Goal: Task Accomplishment & Management: Manage account settings

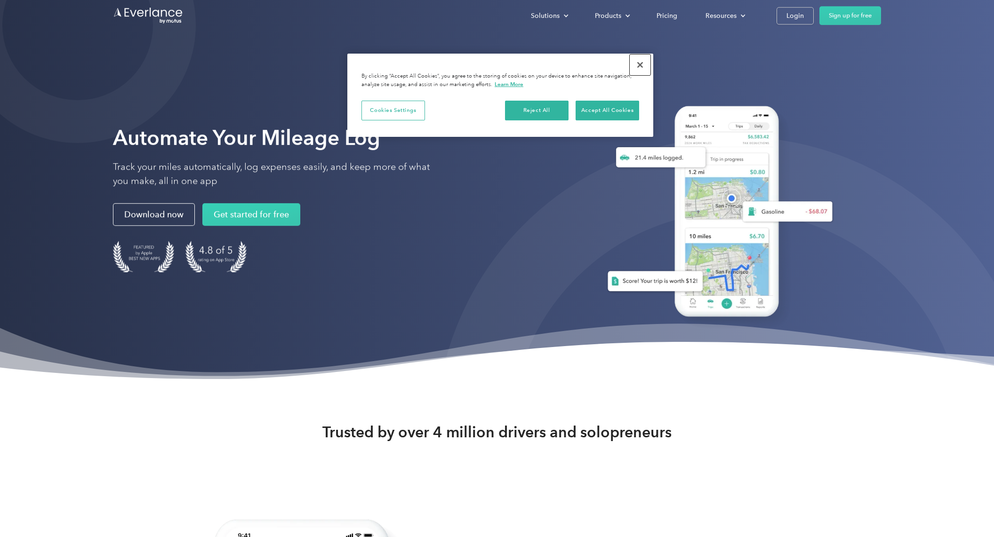
click at [635, 63] on button "Close" at bounding box center [639, 65] width 21 height 21
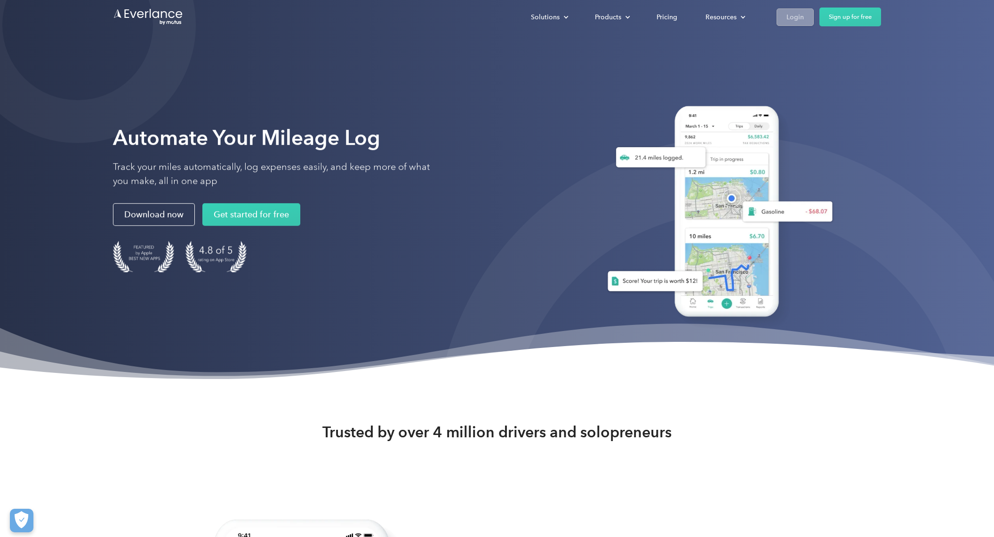
click at [792, 18] on div "Login" at bounding box center [794, 17] width 17 height 12
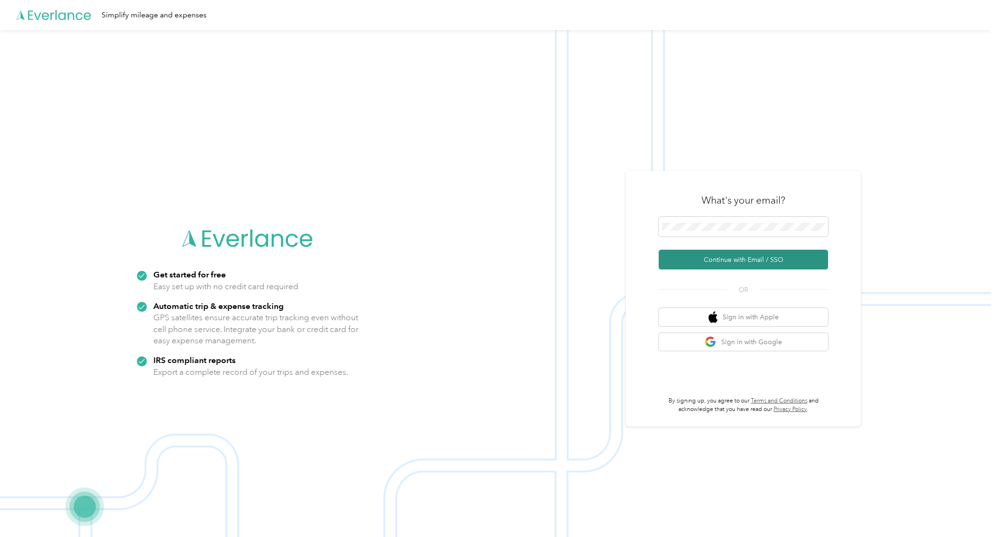
click at [720, 254] on button "Continue with Email / SSO" at bounding box center [743, 260] width 169 height 20
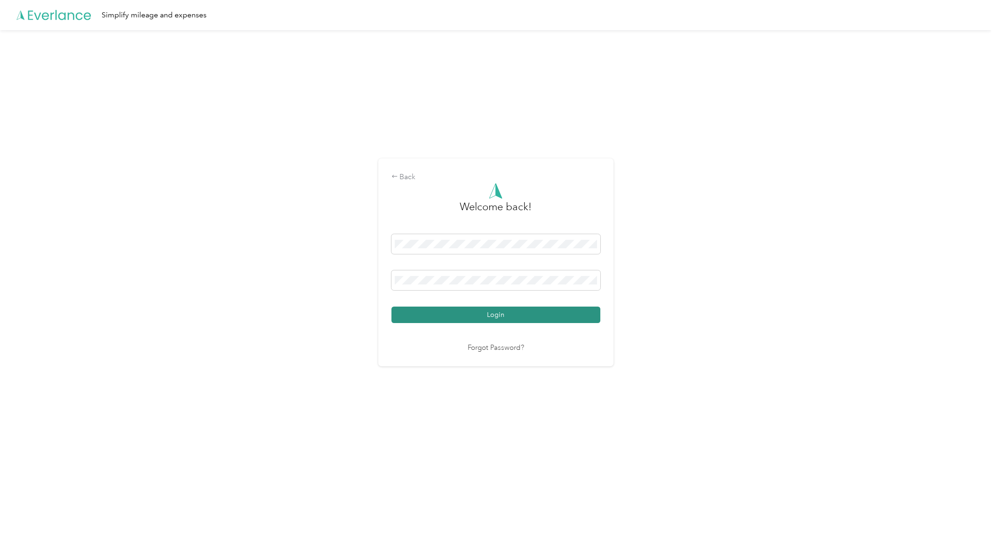
click at [511, 311] on button "Login" at bounding box center [495, 315] width 209 height 16
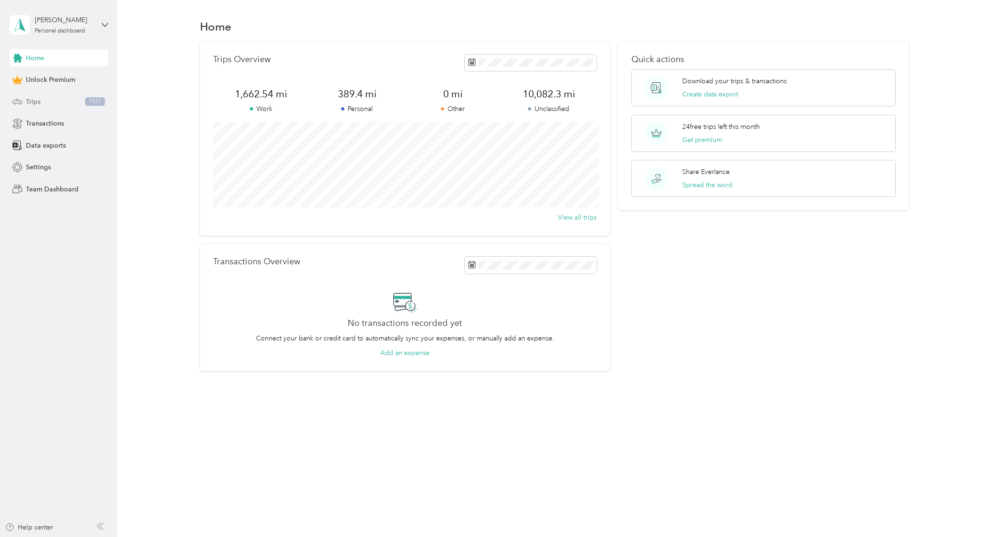
click at [84, 104] on div "Trips 1531" at bounding box center [58, 101] width 99 height 17
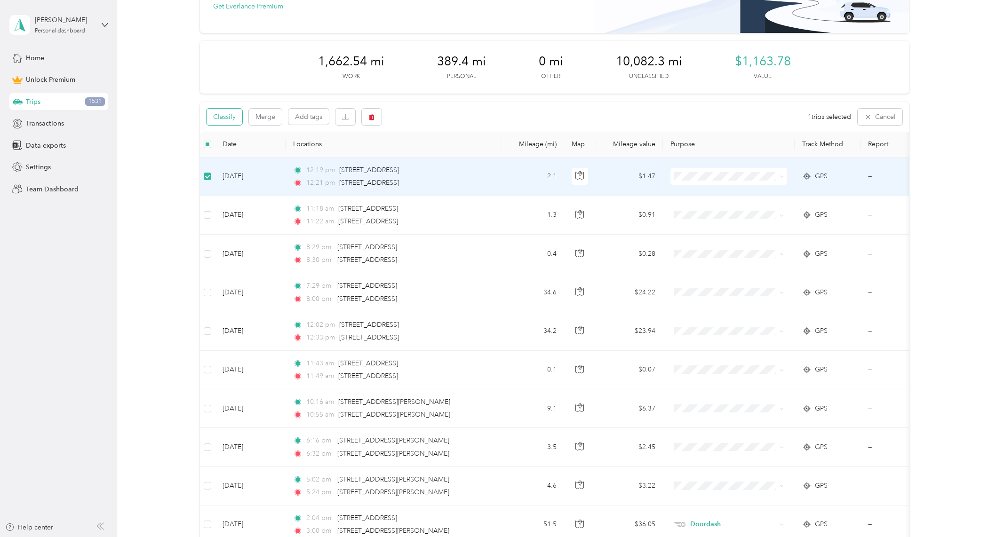
scroll to position [79, 0]
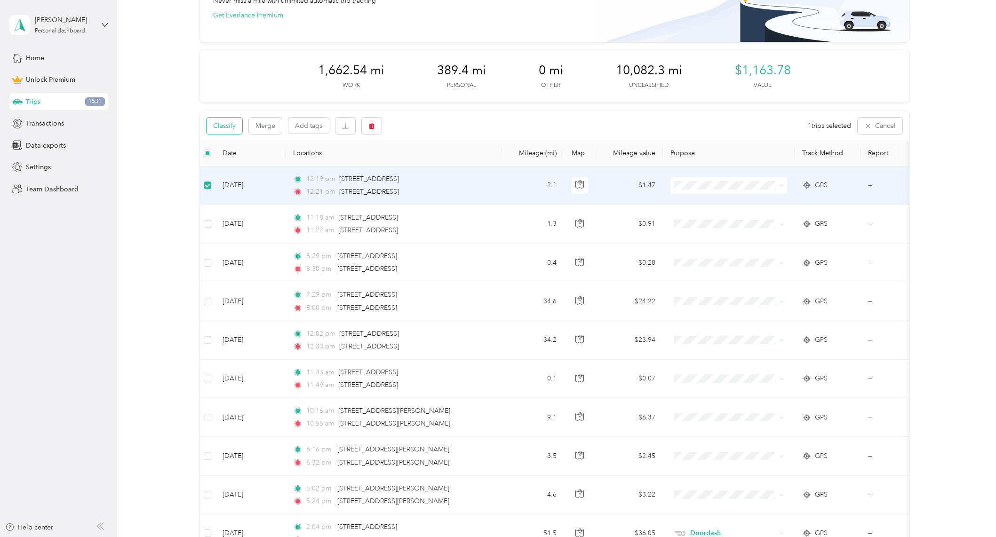
click at [219, 124] on button "Classify" at bounding box center [225, 126] width 36 height 16
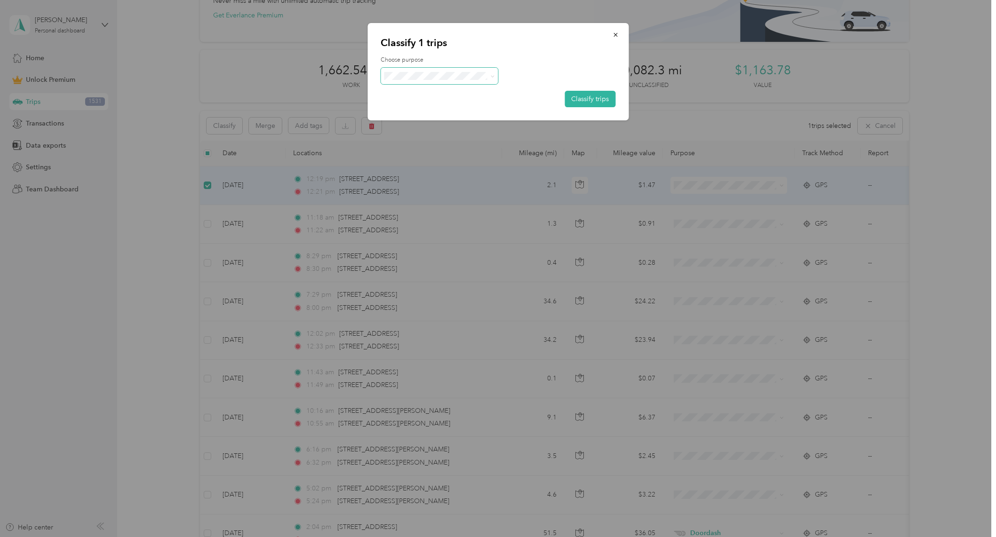
click at [431, 80] on span at bounding box center [440, 76] width 118 height 16
click at [441, 112] on span "Personal" at bounding box center [448, 110] width 88 height 10
click at [581, 101] on button "Classify trips" at bounding box center [590, 99] width 51 height 16
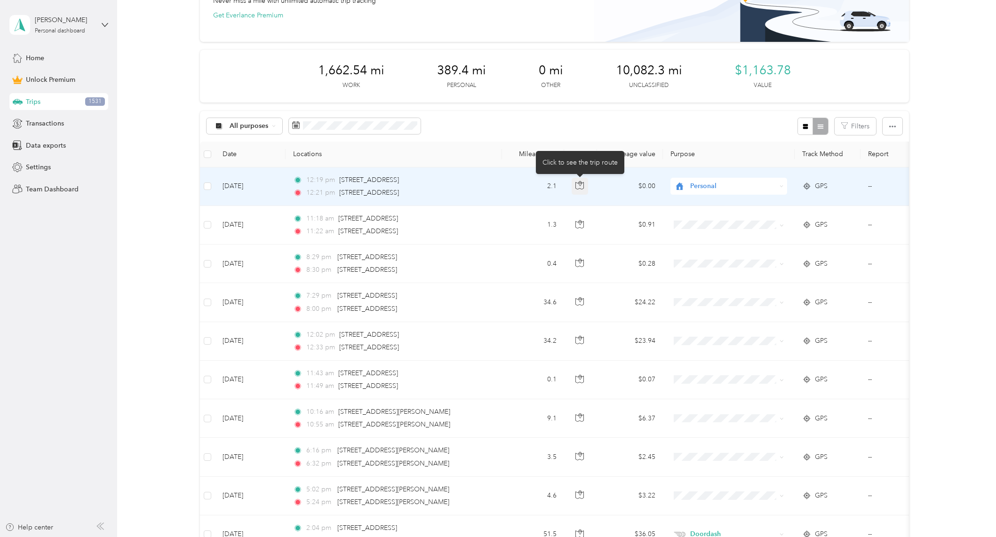
click at [579, 187] on icon "button" at bounding box center [579, 185] width 8 height 8
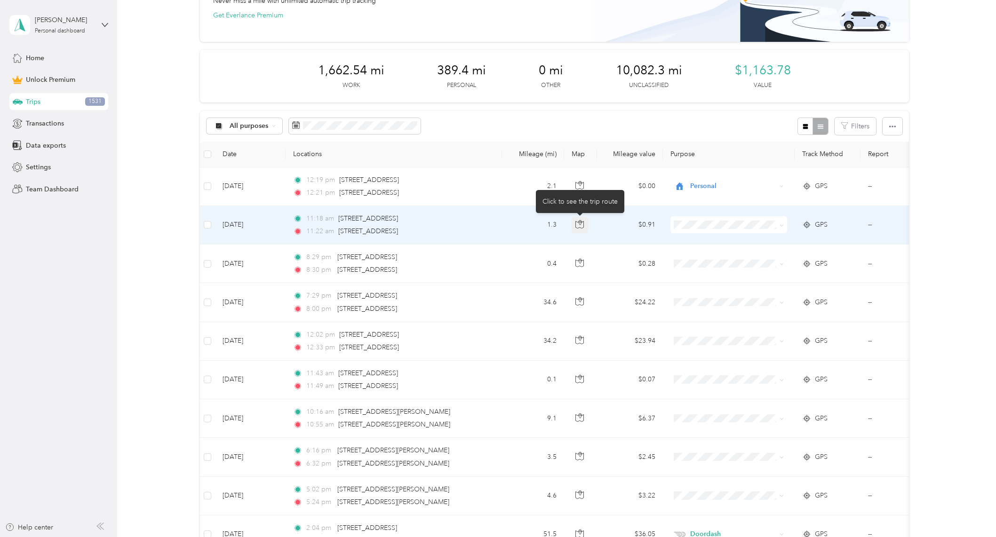
click at [578, 231] on button "button" at bounding box center [580, 225] width 17 height 17
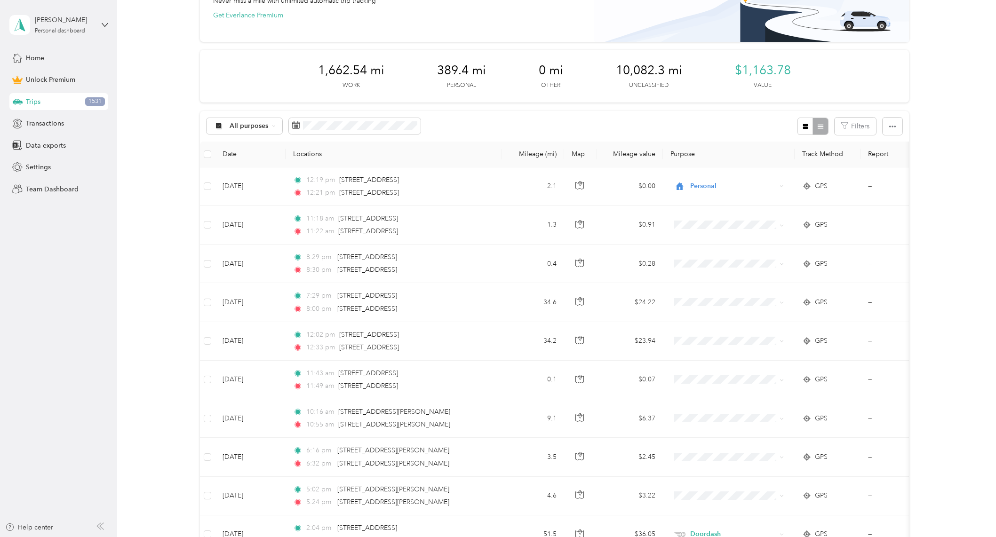
click at [709, 124] on div "All purposes Filters" at bounding box center [554, 126] width 709 height 31
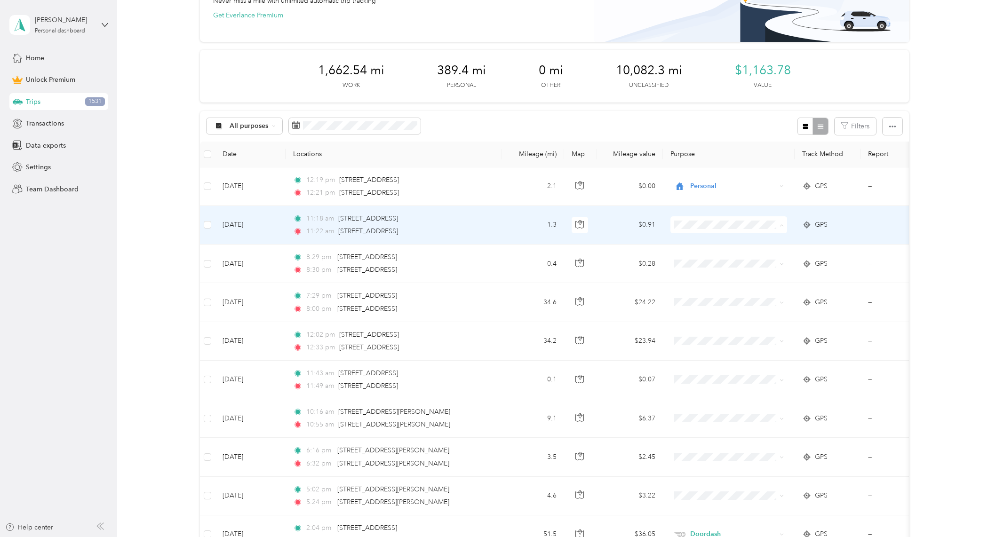
click at [691, 254] on span "Personal" at bounding box center [729, 259] width 104 height 10
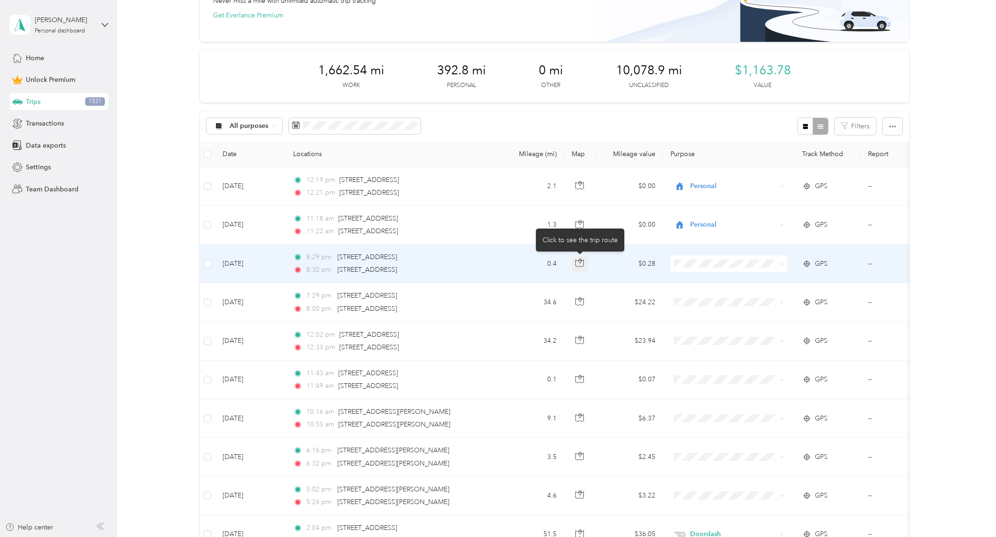
click at [579, 262] on icon "button" at bounding box center [579, 263] width 8 height 8
click at [715, 301] on li "Personal" at bounding box center [728, 296] width 117 height 16
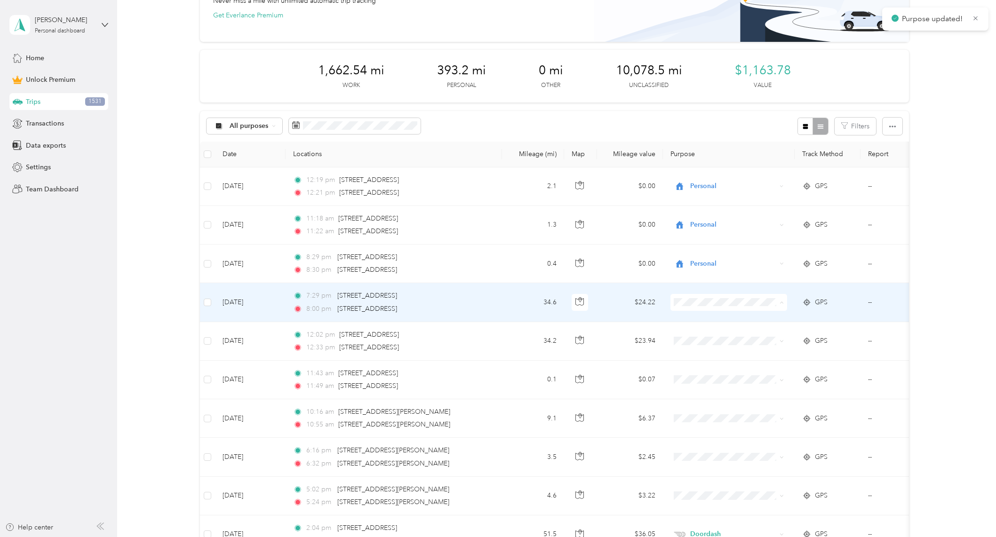
click at [712, 341] on li "Personal" at bounding box center [728, 336] width 117 height 16
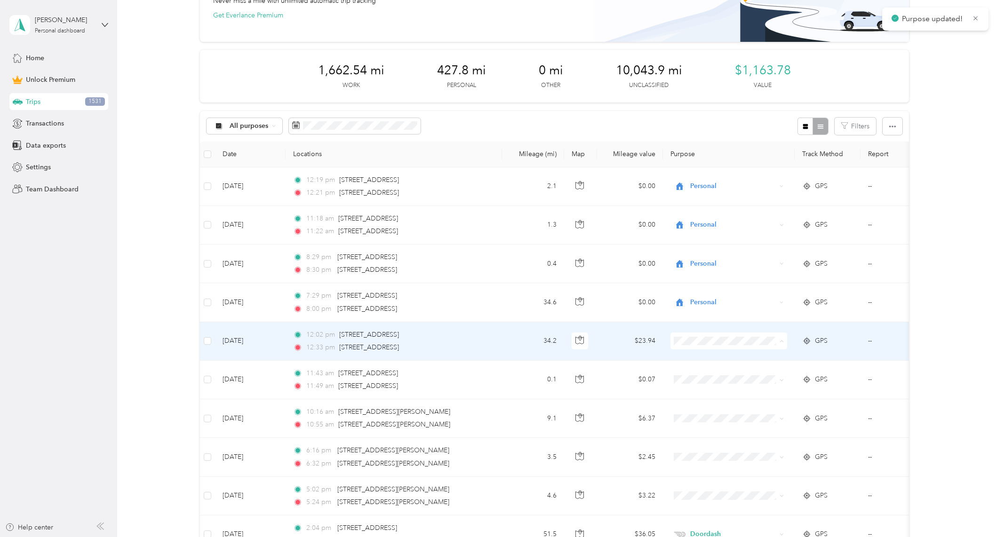
click at [704, 375] on span "Personal" at bounding box center [736, 375] width 87 height 10
click at [578, 339] on icon "button" at bounding box center [579, 340] width 8 height 8
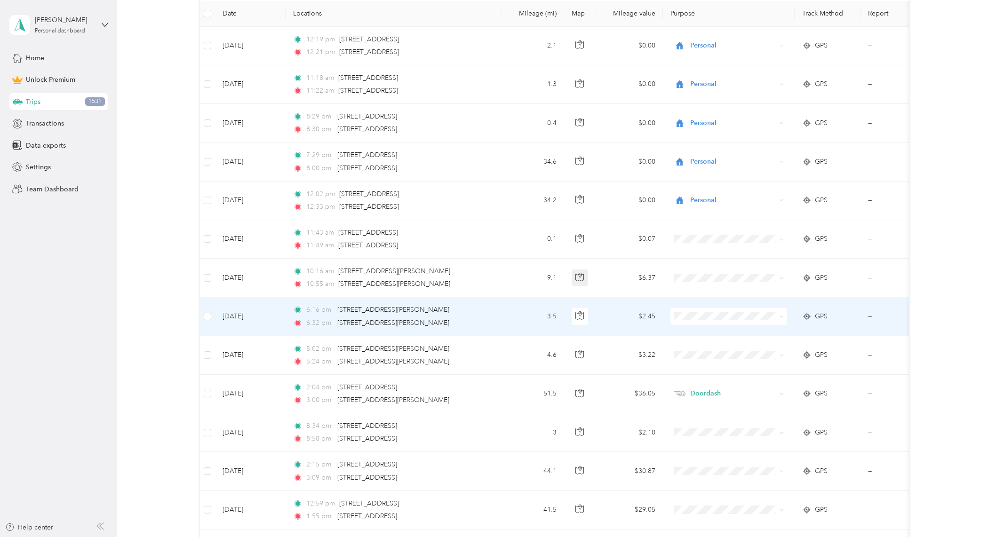
scroll to position [220, 0]
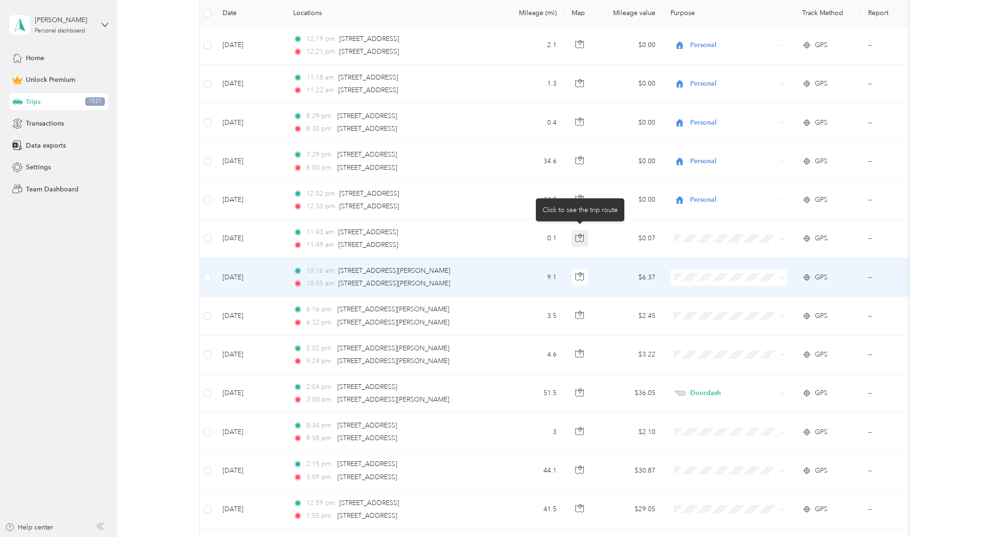
click at [578, 238] on body "[PERSON_NAME] Personal dashboard Home Unlock Premium Trips 1531 Transactions Da…" at bounding box center [495, 268] width 991 height 537
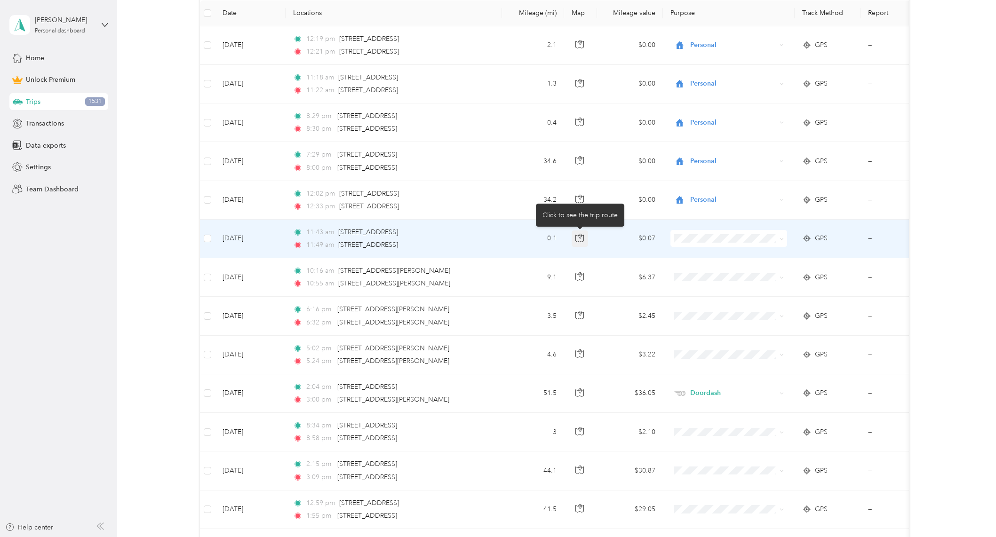
click at [578, 238] on icon "button" at bounding box center [579, 238] width 8 height 8
click at [706, 275] on span "Personal" at bounding box center [736, 273] width 87 height 10
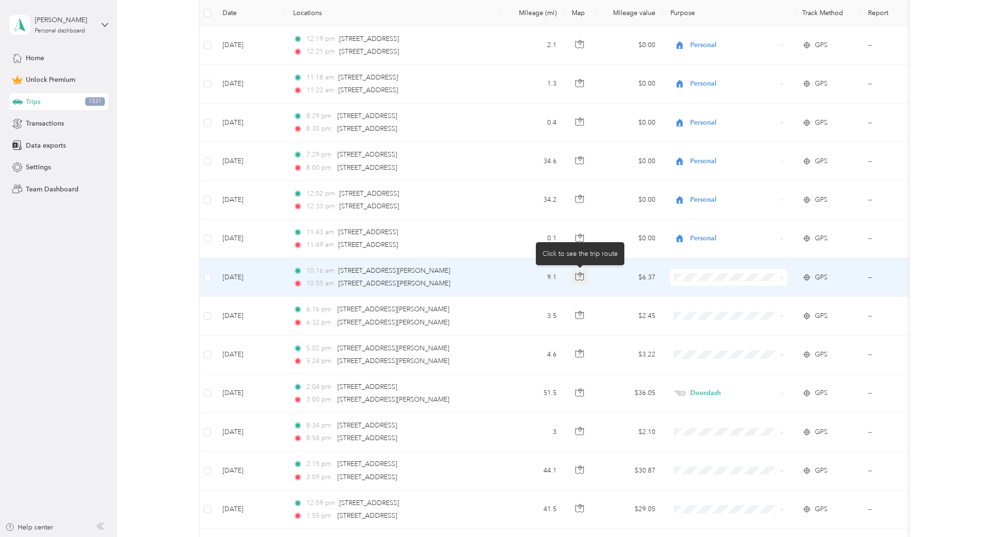
click at [580, 278] on icon "button" at bounding box center [579, 276] width 8 height 8
click at [575, 276] on icon "button" at bounding box center [579, 276] width 8 height 8
click at [716, 312] on span "Personal" at bounding box center [736, 311] width 87 height 10
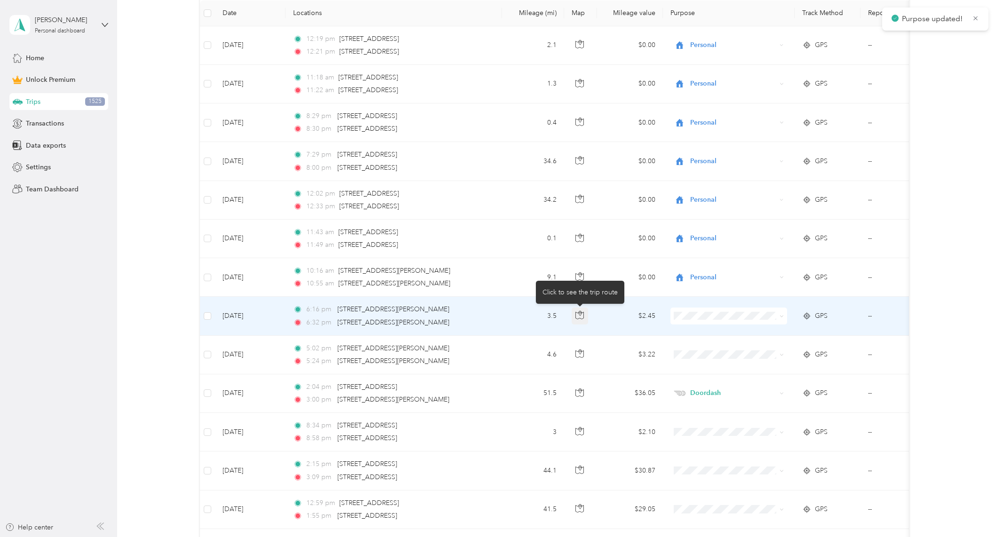
click at [577, 314] on icon "button" at bounding box center [579, 315] width 8 height 8
click at [579, 316] on icon "button" at bounding box center [579, 315] width 8 height 8
click at [712, 350] on span "Personal" at bounding box center [736, 350] width 87 height 10
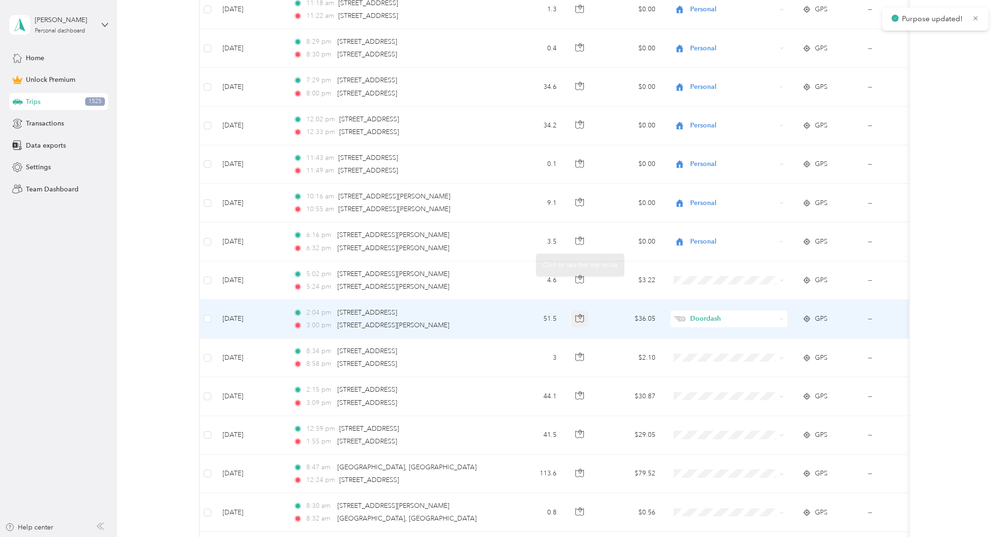
scroll to position [314, 0]
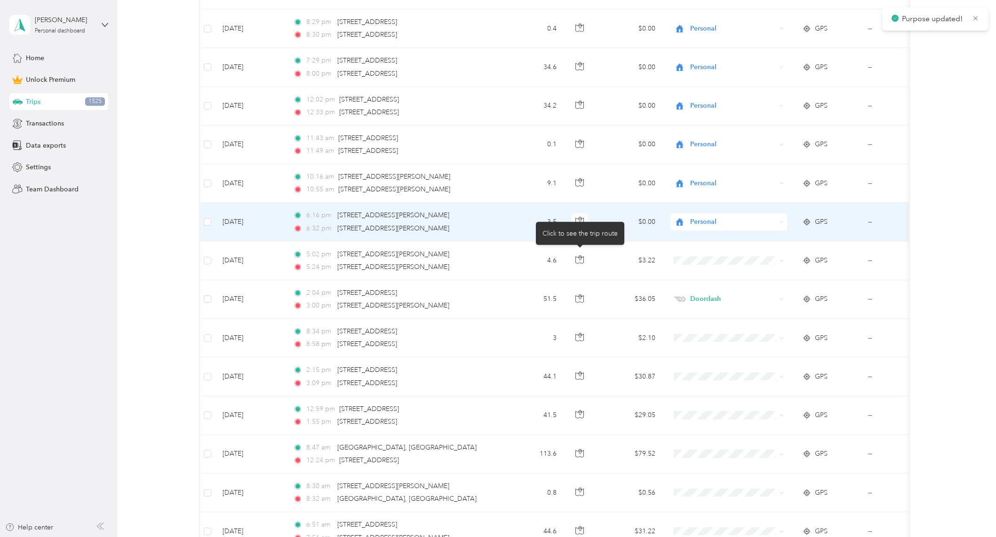
click at [579, 222] on body "Purpose updated! [PERSON_NAME] Personal dashboard Home Unlock Premium Trips 152…" at bounding box center [495, 268] width 991 height 537
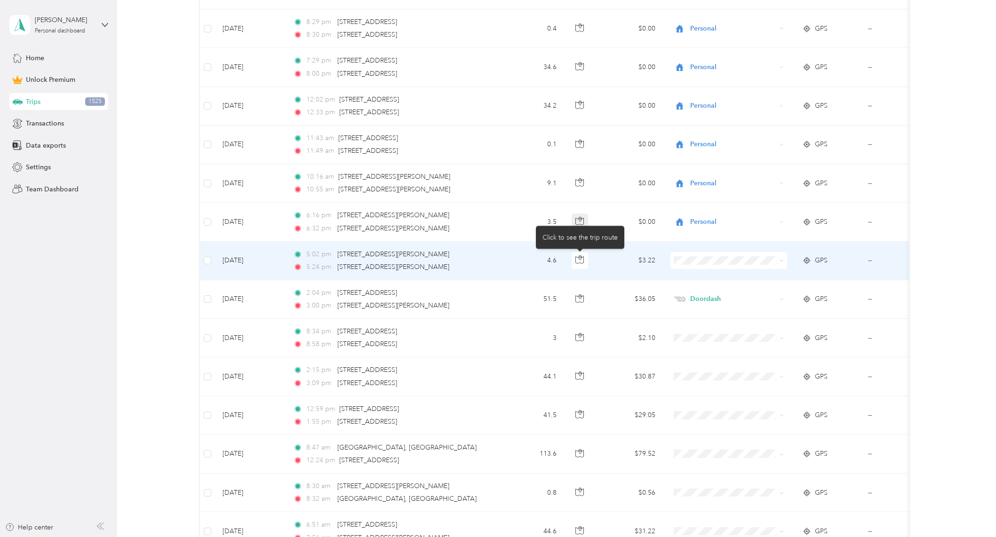
click at [580, 223] on body "[PERSON_NAME] Personal dashboard Home Unlock Premium Trips 1525 Transactions Da…" at bounding box center [495, 268] width 991 height 537
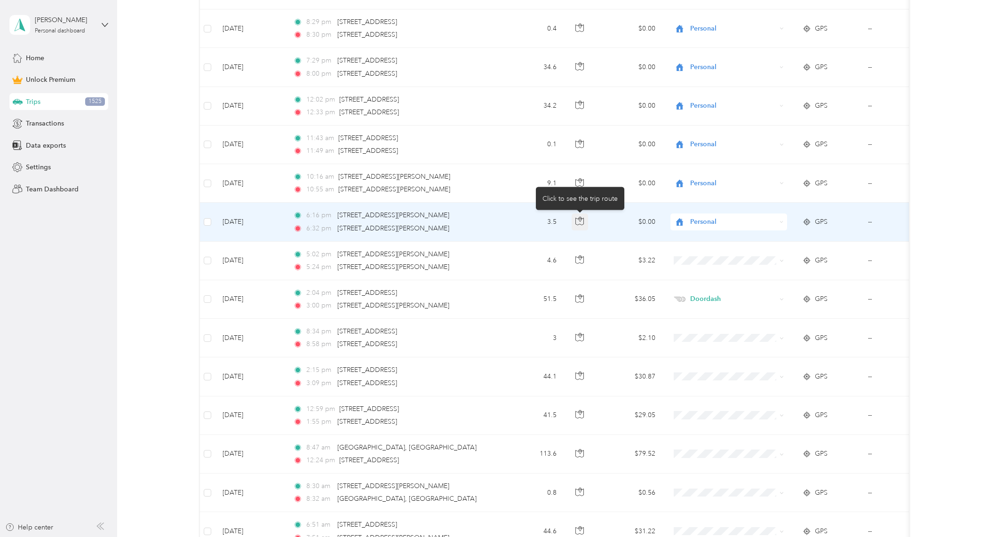
click at [577, 219] on icon "button" at bounding box center [579, 221] width 8 height 8
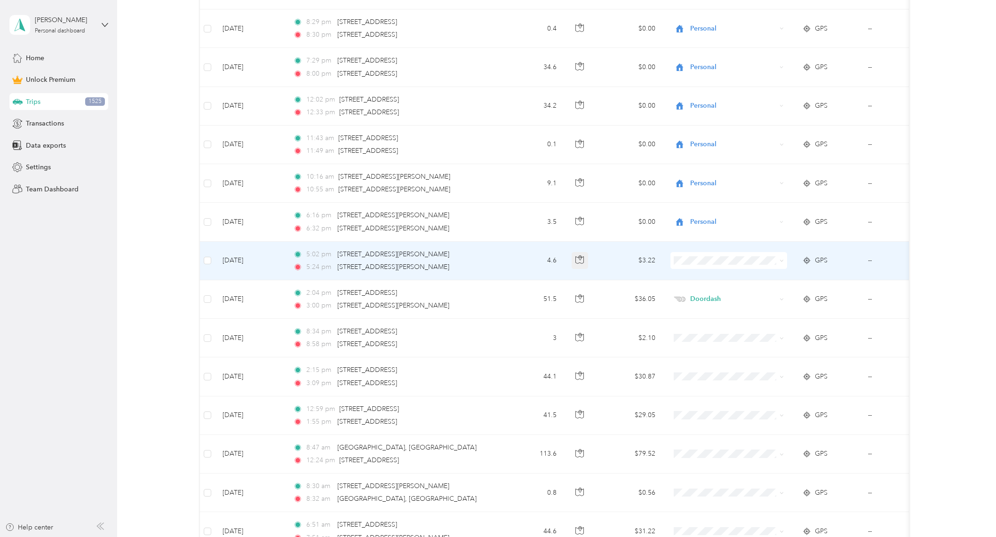
click at [580, 263] on icon "button" at bounding box center [580, 260] width 8 height 7
click at [579, 258] on icon "button" at bounding box center [579, 259] width 8 height 8
click at [581, 260] on icon "button" at bounding box center [579, 259] width 8 height 8
click at [686, 267] on span at bounding box center [728, 260] width 117 height 17
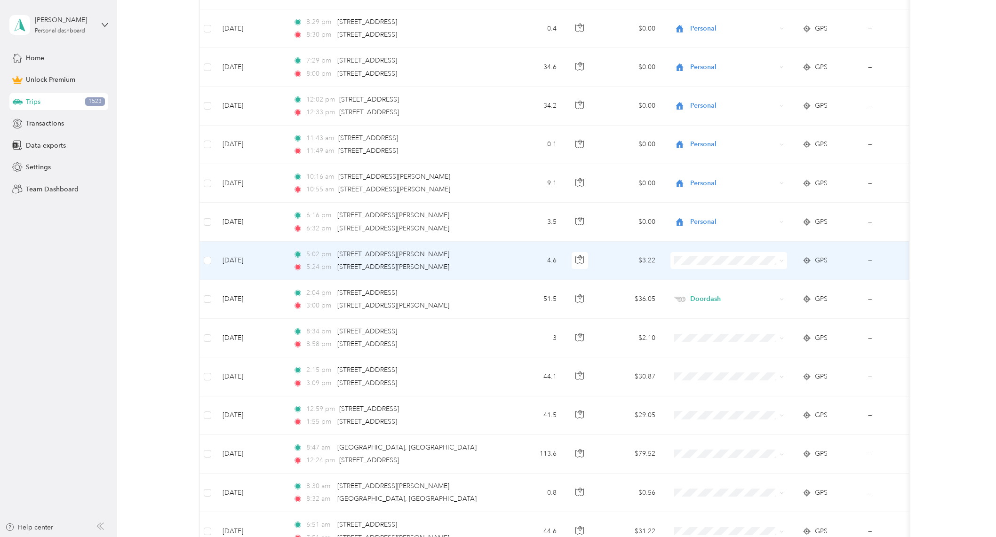
click at [691, 266] on span at bounding box center [728, 260] width 117 height 17
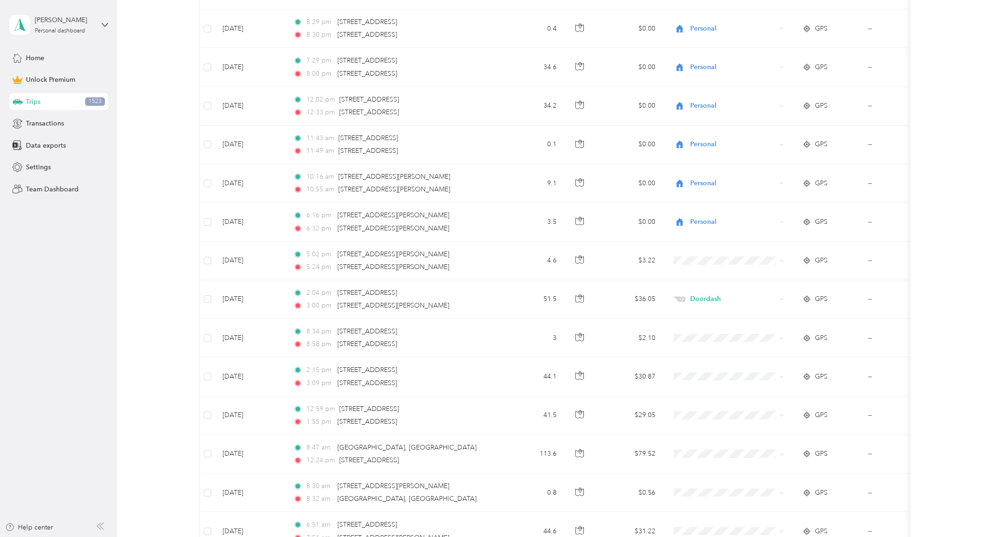
click at [939, 358] on div "24 free trips remaining this month. Never miss a mile with unlimited automatic …" at bounding box center [554, 347] width 851 height 1238
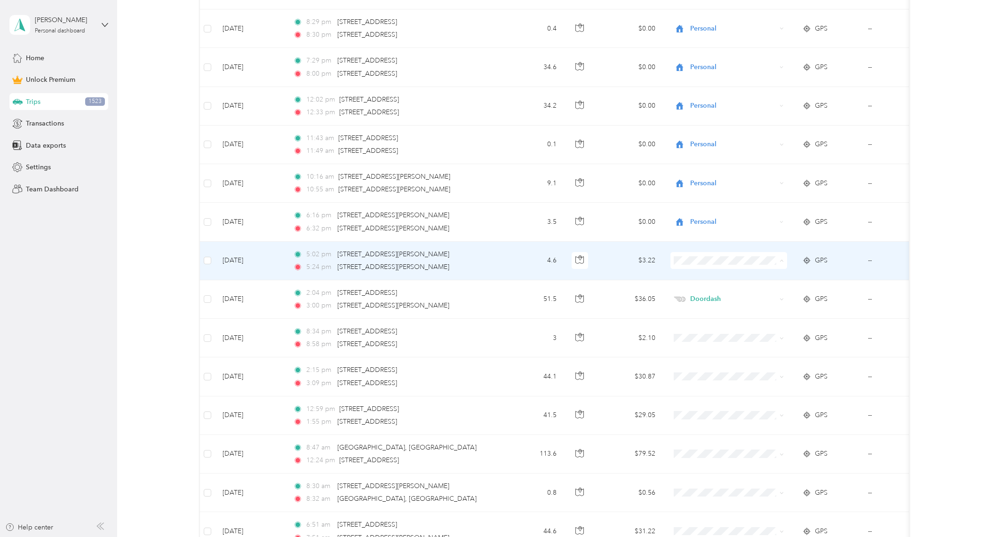
click at [708, 279] on span "Work" at bounding box center [736, 278] width 87 height 10
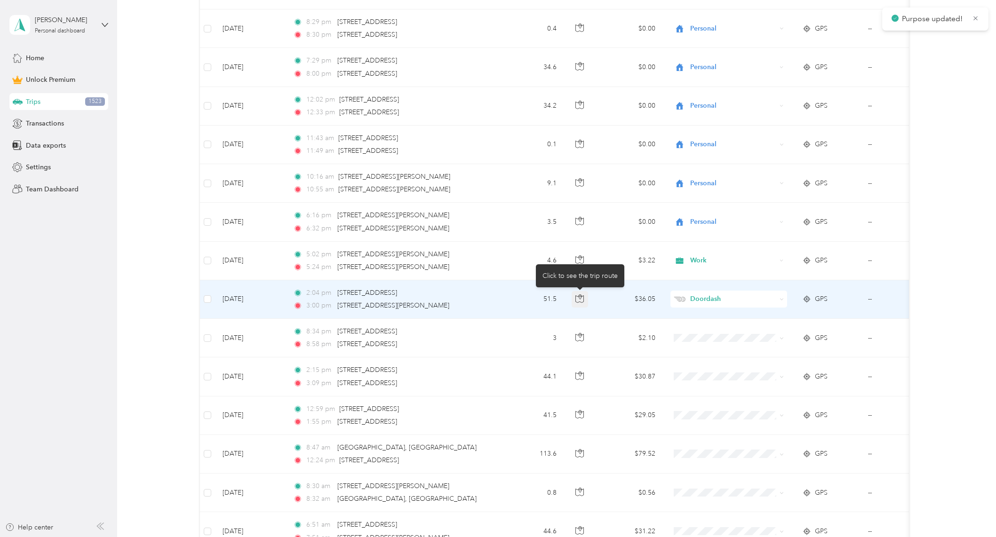
click at [584, 298] on icon "button" at bounding box center [579, 299] width 8 height 8
click at [581, 298] on icon "button" at bounding box center [580, 297] width 3 height 5
click at [706, 299] on span "Doordash" at bounding box center [733, 299] width 86 height 10
click at [705, 314] on span "Work" at bounding box center [736, 317] width 87 height 10
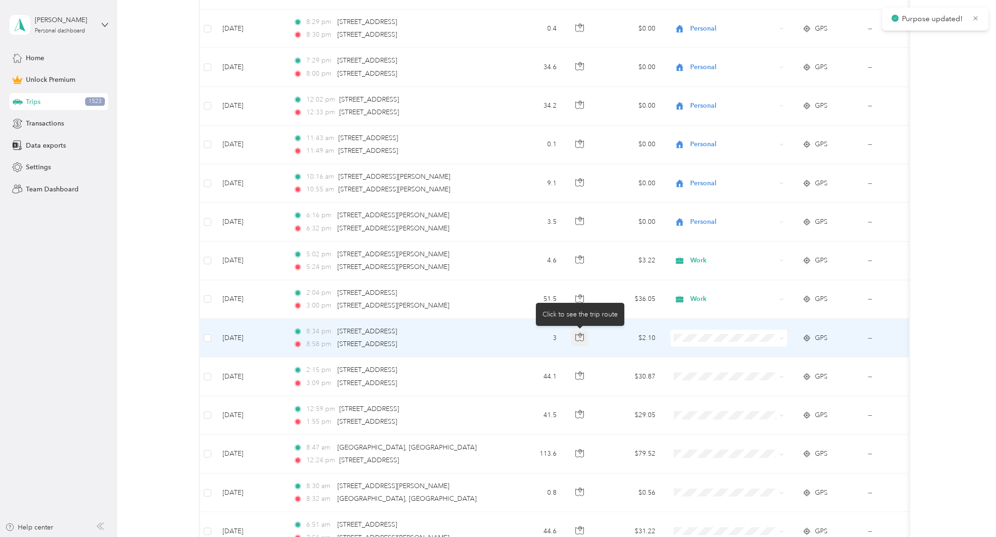
click at [576, 341] on icon "button" at bounding box center [579, 337] width 8 height 8
click at [704, 370] on span "Personal" at bounding box center [736, 372] width 87 height 10
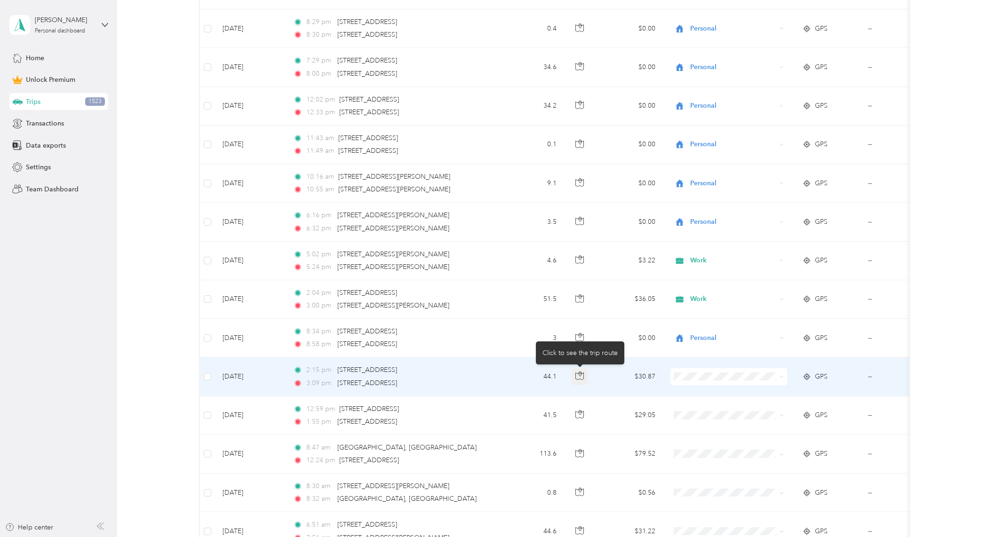
click at [580, 375] on icon "button" at bounding box center [579, 376] width 8 height 8
click at [715, 394] on span "Work" at bounding box center [736, 395] width 87 height 10
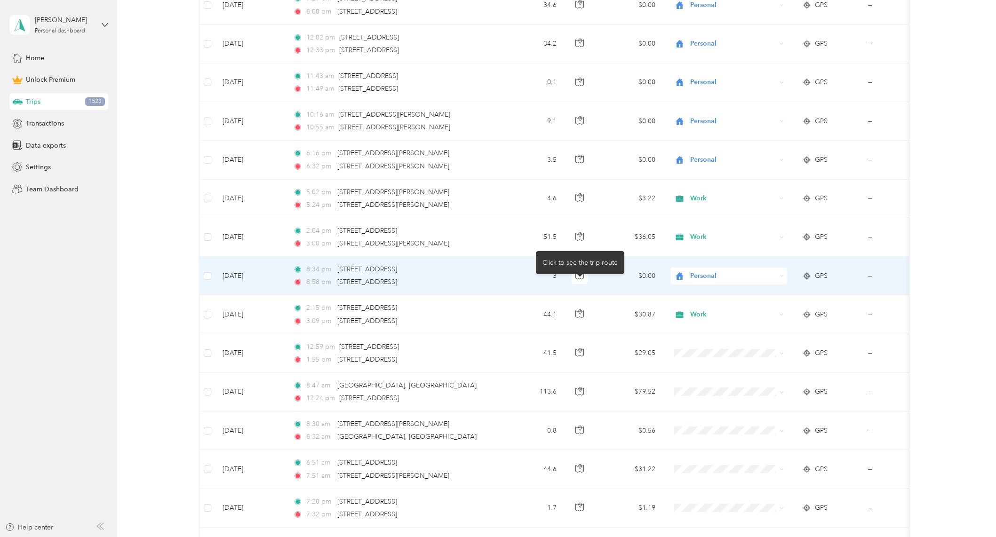
scroll to position [376, 0]
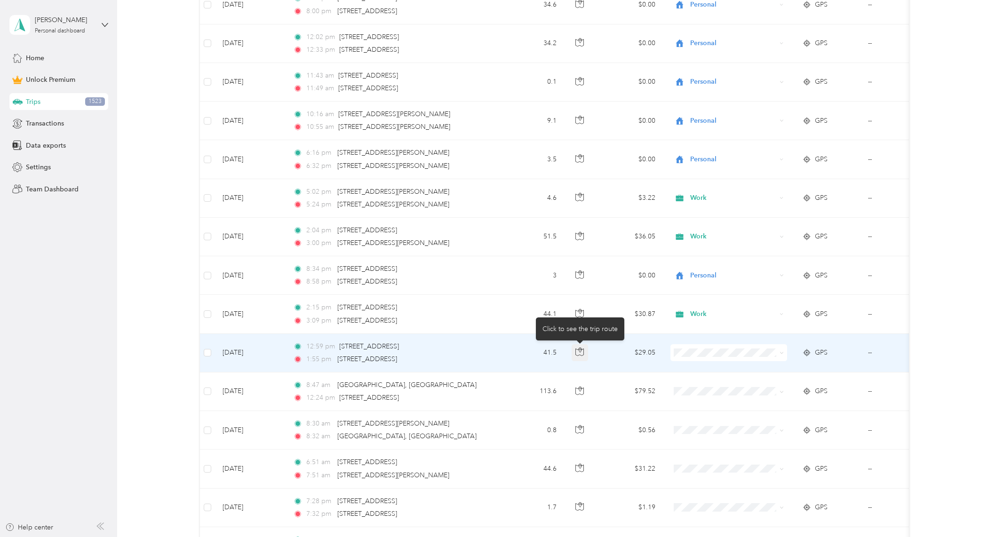
click at [580, 353] on icon "button" at bounding box center [579, 352] width 8 height 8
click at [699, 346] on span at bounding box center [728, 352] width 117 height 17
click at [704, 375] on ol "Work Personal Doordash Religious Services Other Charity Medical Moving Commute" at bounding box center [728, 428] width 117 height 132
click at [716, 373] on li "Work" at bounding box center [728, 370] width 117 height 16
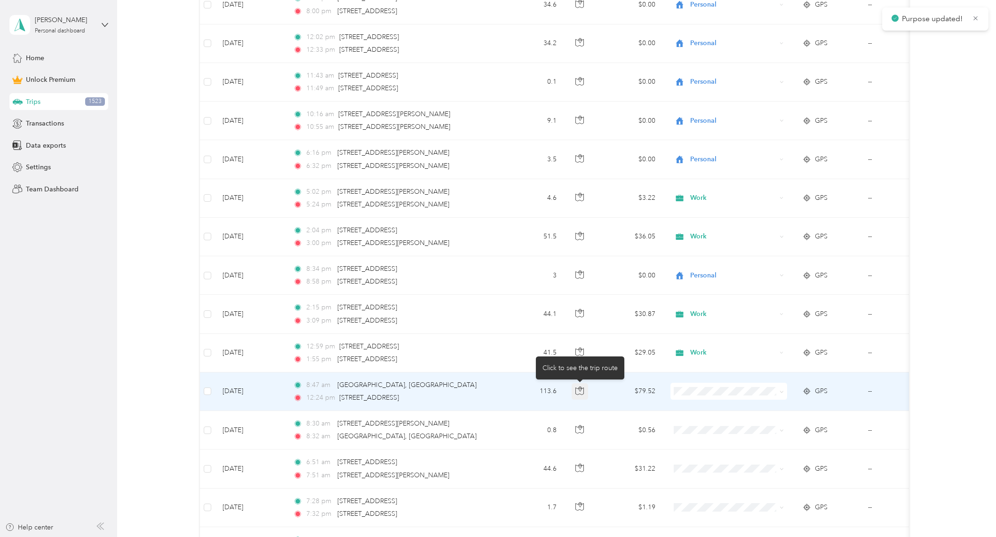
click at [581, 394] on icon "button" at bounding box center [579, 391] width 8 height 8
click at [697, 408] on span "Work" at bounding box center [736, 409] width 87 height 10
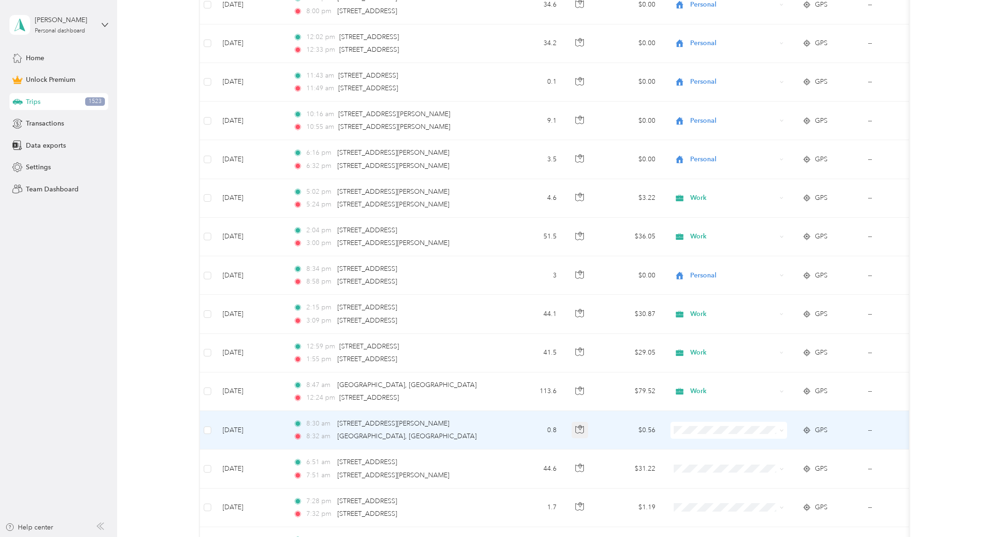
click at [585, 430] on button "button" at bounding box center [580, 430] width 17 height 17
click at [717, 302] on ol "Work Personal Doordash Religious Services Other Charity Medical Moving Commute" at bounding box center [728, 355] width 117 height 132
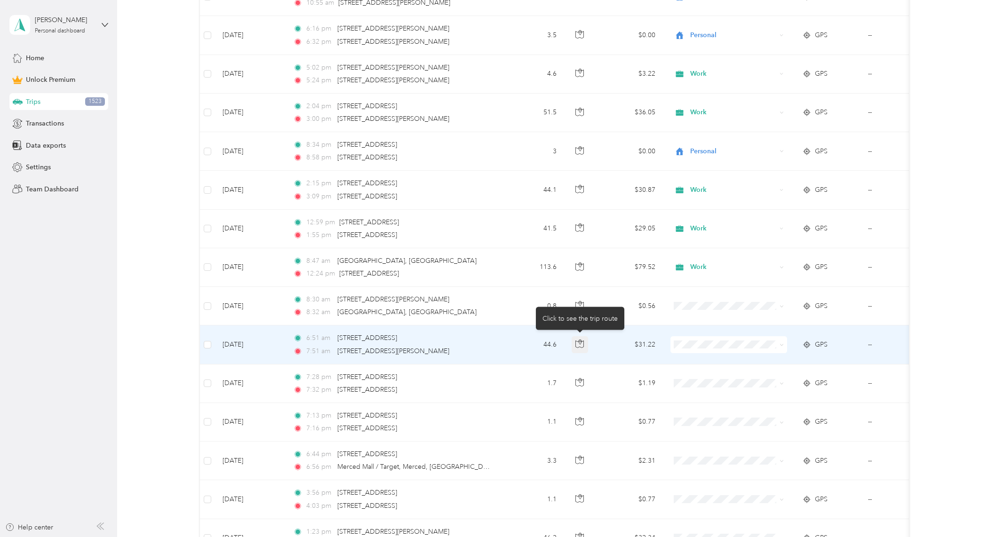
scroll to position [502, 0]
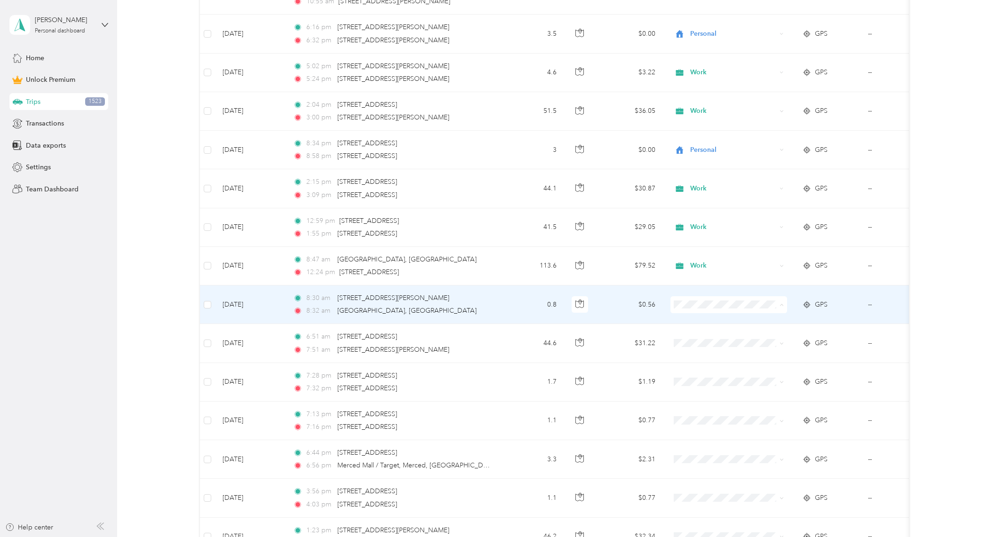
click at [703, 325] on li "Work" at bounding box center [728, 322] width 117 height 16
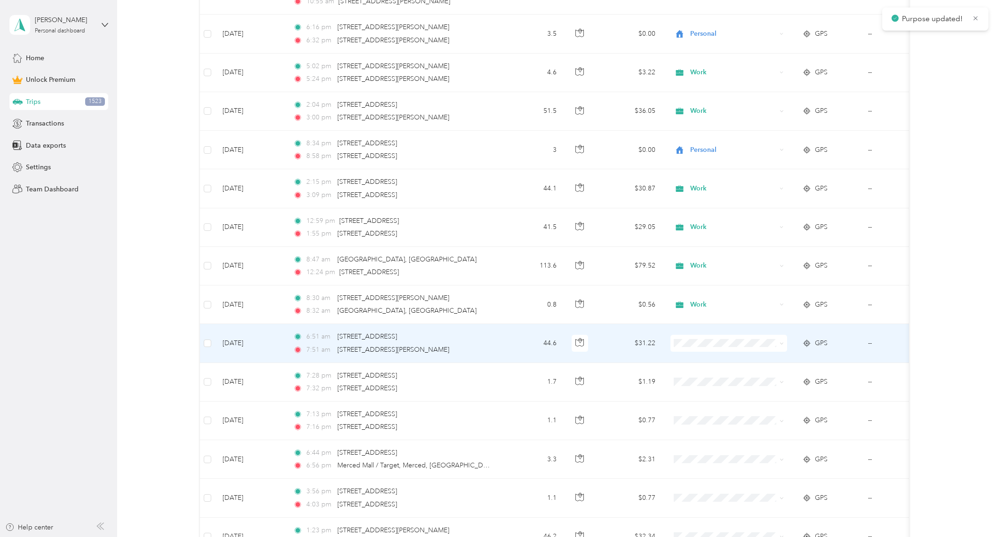
click at [688, 360] on span "Work" at bounding box center [729, 361] width 104 height 10
click at [579, 343] on icon "button" at bounding box center [579, 342] width 8 height 8
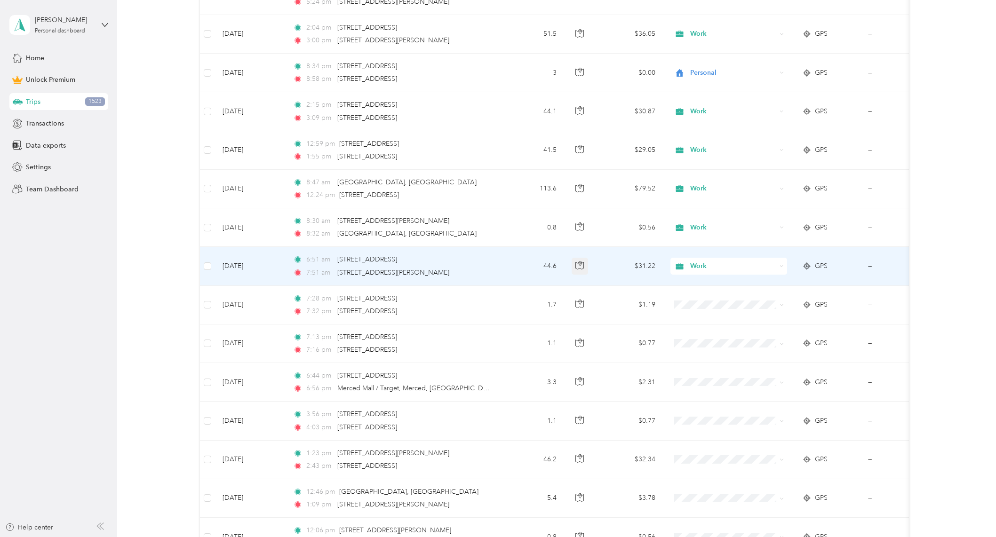
scroll to position [580, 0]
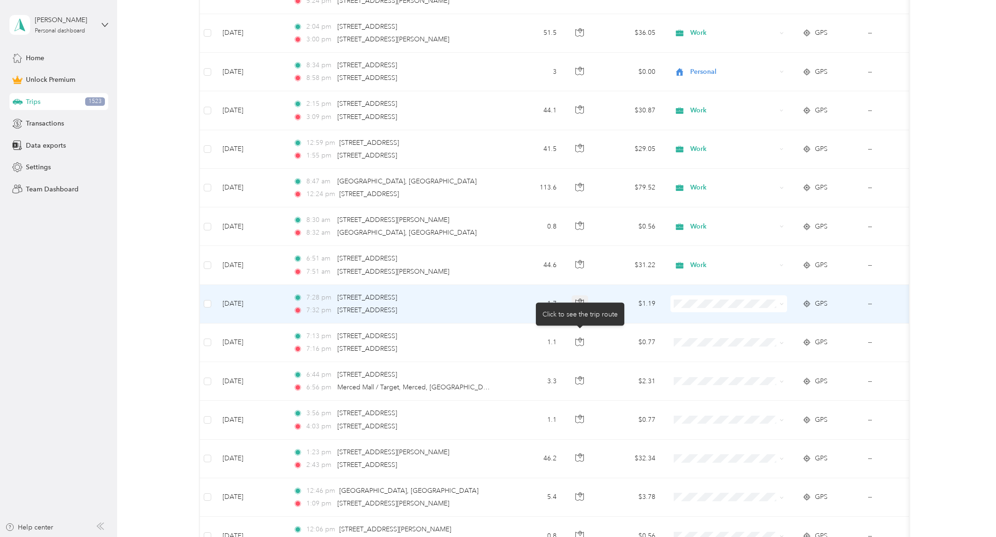
click at [581, 304] on body "[PERSON_NAME] Personal dashboard Home Unlock Premium Trips 1523 Transactions Da…" at bounding box center [495, 268] width 991 height 537
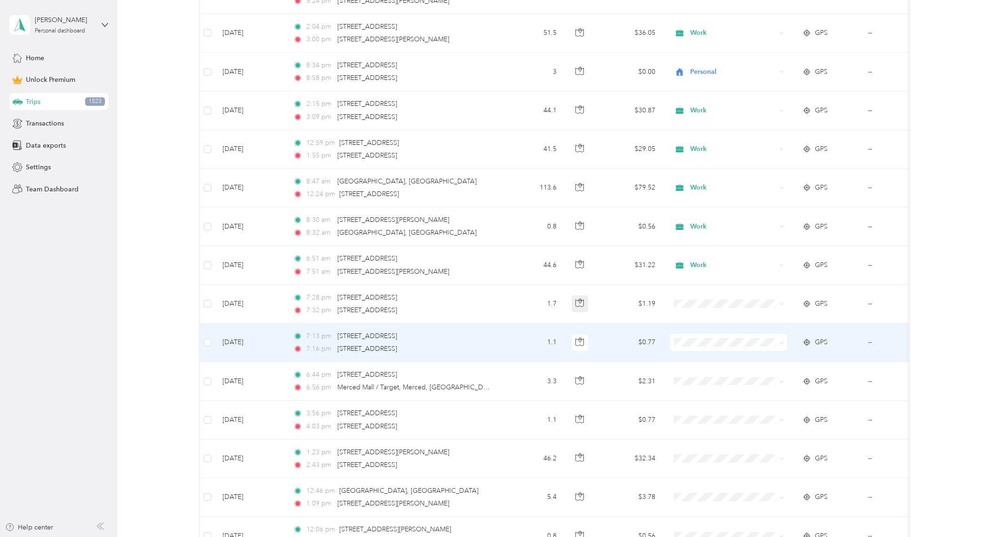
click at [581, 304] on icon "button" at bounding box center [579, 303] width 8 height 8
click at [576, 303] on body "[PERSON_NAME] Personal dashboard Home Unlock Premium Trips 1523 Transactions Da…" at bounding box center [495, 268] width 991 height 537
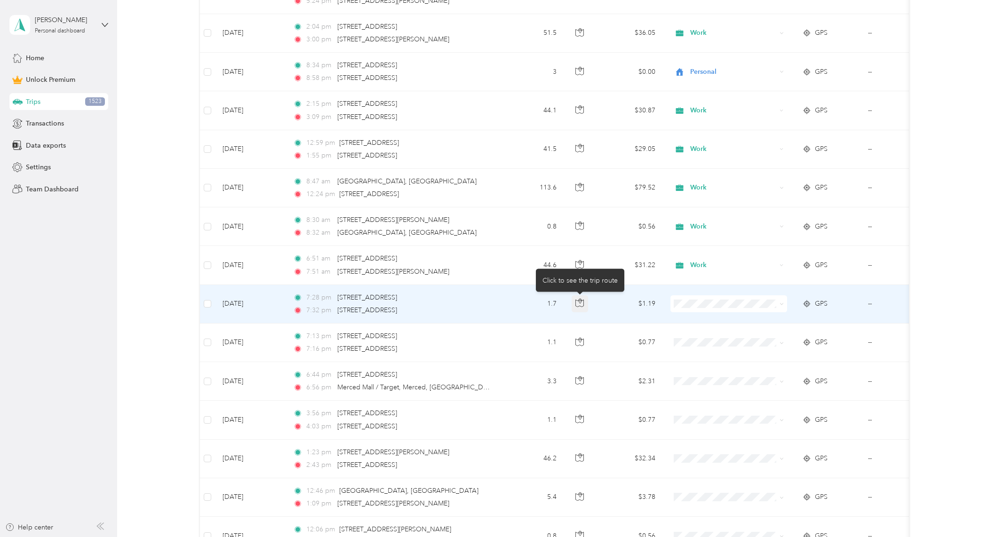
click at [576, 303] on icon "button" at bounding box center [579, 303] width 8 height 8
click at [697, 308] on span at bounding box center [728, 303] width 117 height 17
click at [694, 308] on span at bounding box center [728, 303] width 117 height 17
click at [742, 314] on td at bounding box center [729, 304] width 132 height 39
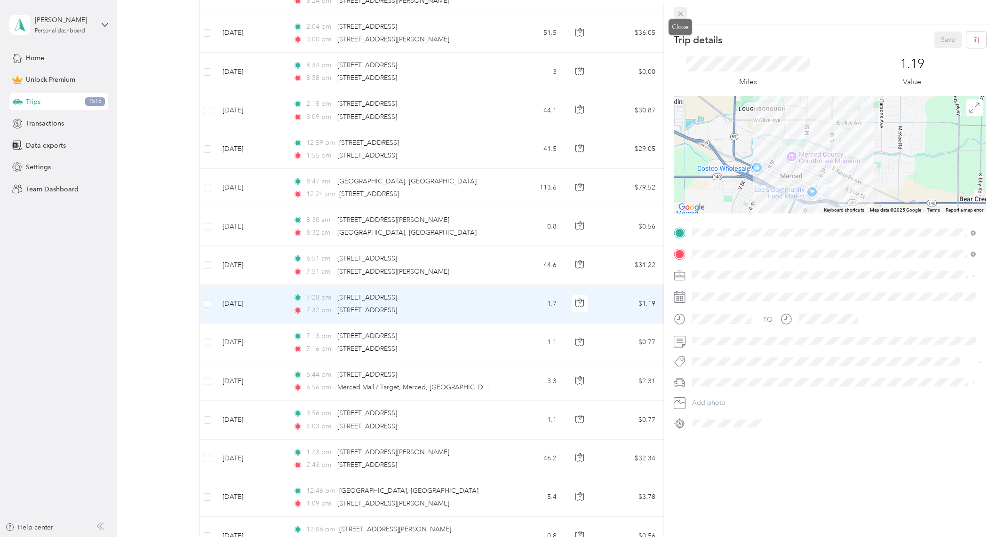
click at [677, 15] on icon at bounding box center [681, 14] width 8 height 8
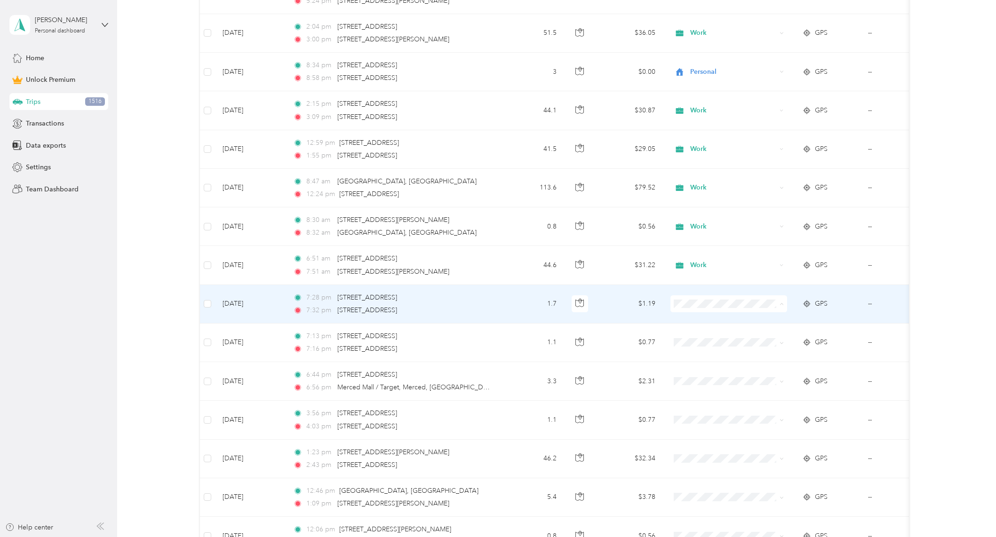
click at [709, 341] on ol "Work Personal Doordash Religious Services Other Charity Medical Moving Commute" at bounding box center [728, 379] width 117 height 132
click at [696, 337] on span "Personal" at bounding box center [736, 338] width 87 height 10
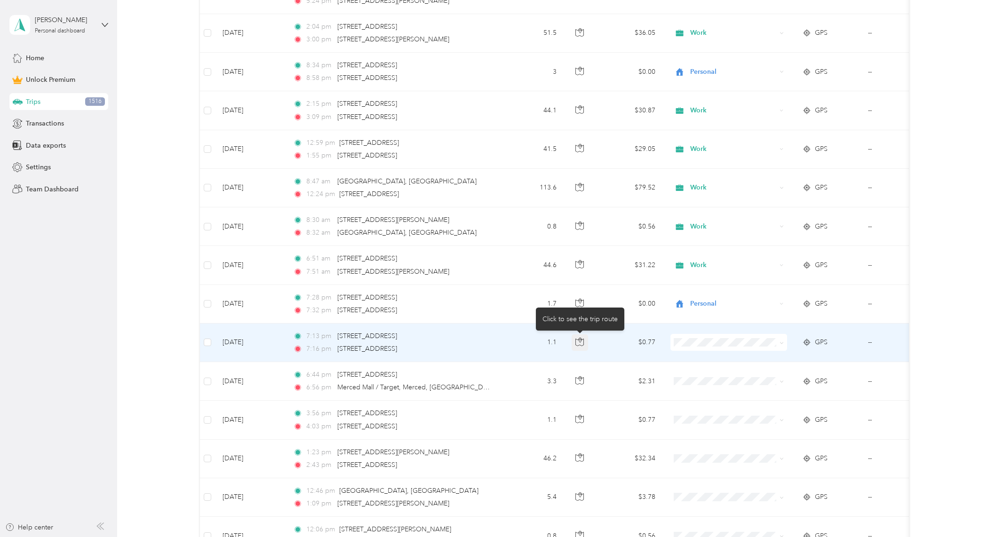
click at [578, 342] on icon "button" at bounding box center [579, 342] width 8 height 8
click at [696, 374] on span "Personal" at bounding box center [736, 374] width 87 height 10
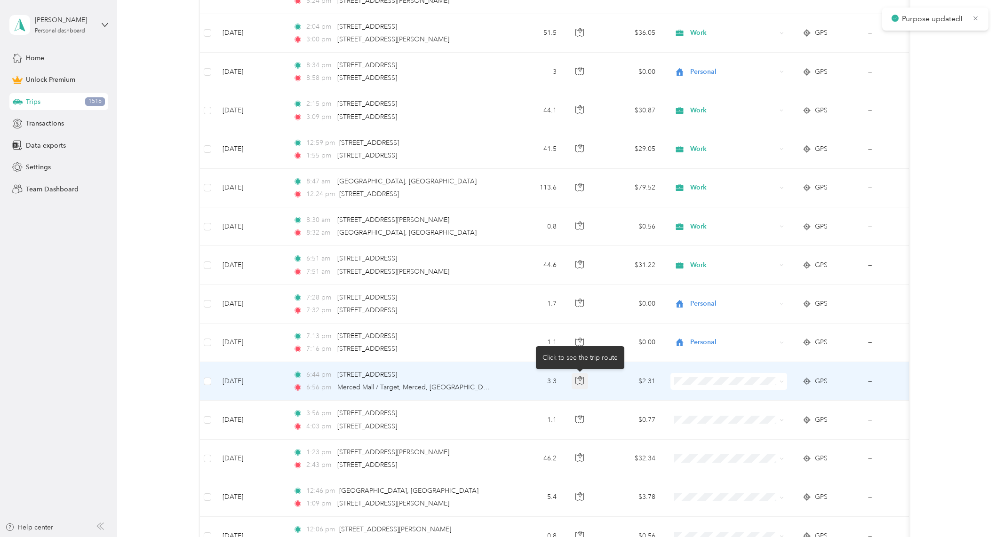
click at [583, 380] on icon "button" at bounding box center [579, 380] width 8 height 8
click at [710, 418] on li "Personal" at bounding box center [728, 414] width 117 height 16
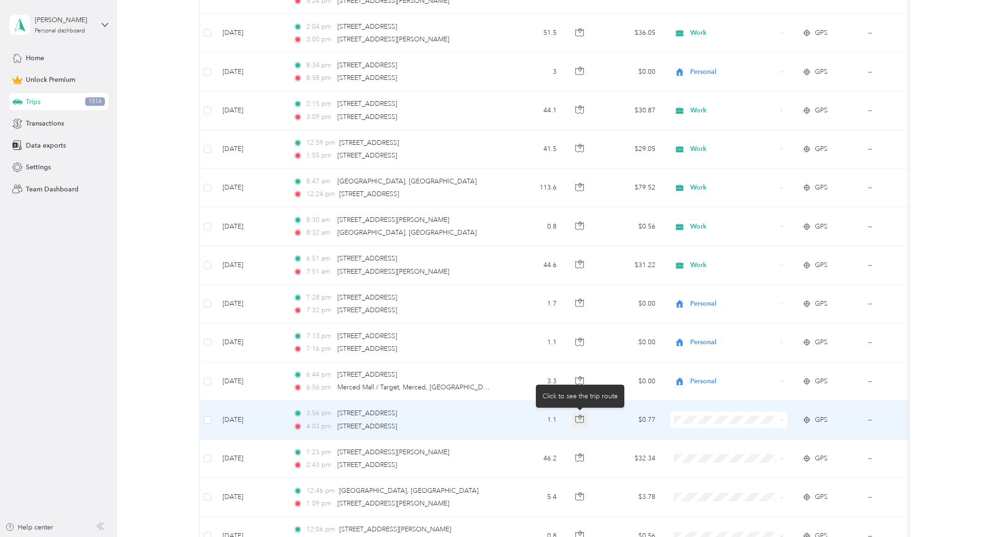
click at [580, 420] on icon "button" at bounding box center [579, 419] width 8 height 8
click at [579, 422] on icon "button" at bounding box center [579, 419] width 8 height 8
click at [717, 307] on li "Personal" at bounding box center [728, 303] width 117 height 16
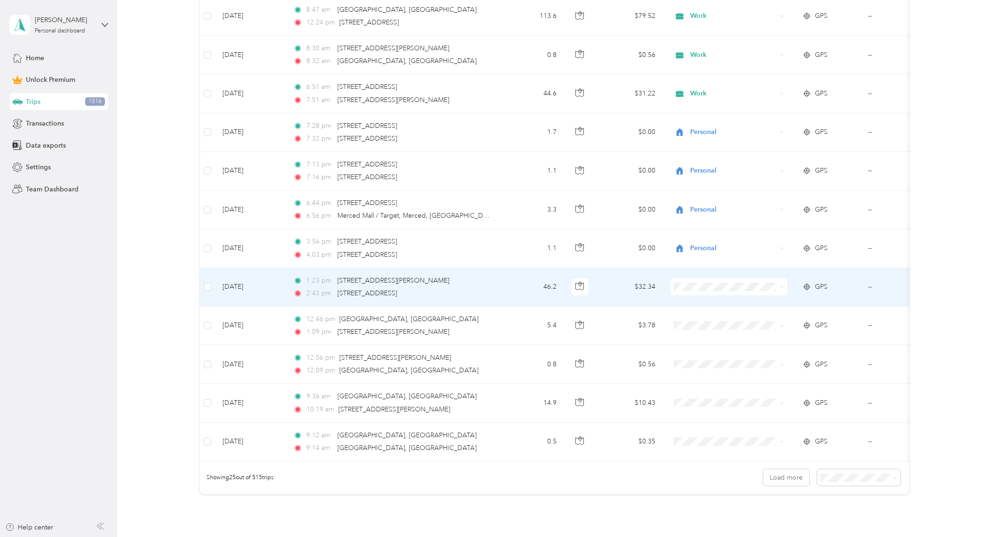
scroll to position [753, 0]
click at [578, 286] on icon "button" at bounding box center [579, 285] width 8 height 8
click at [578, 288] on icon "button" at bounding box center [579, 285] width 8 height 8
click at [704, 303] on span "Work" at bounding box center [736, 304] width 87 height 10
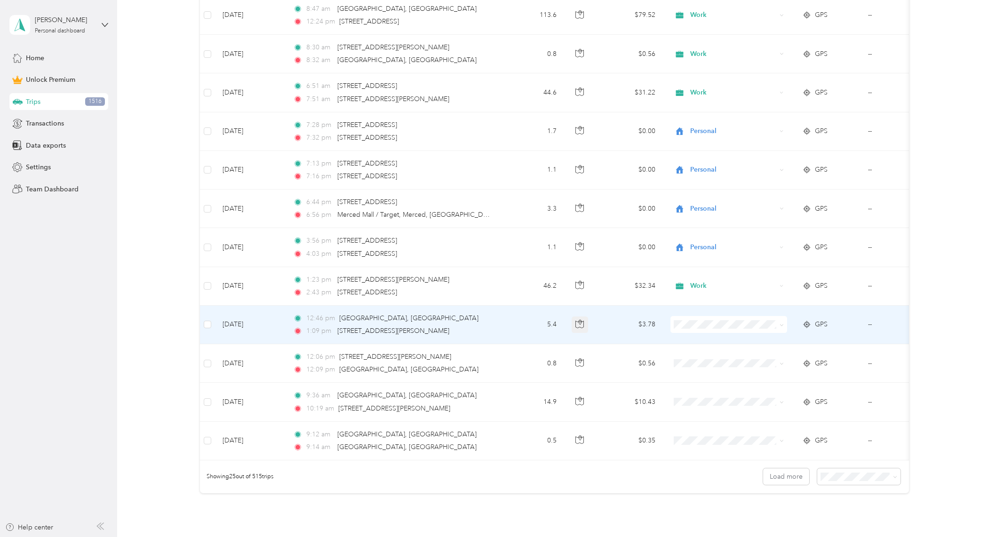
click at [582, 326] on icon "button" at bounding box center [579, 324] width 8 height 8
click at [580, 328] on button "button" at bounding box center [580, 325] width 17 height 17
click at [580, 329] on button "button" at bounding box center [580, 325] width 17 height 17
click at [701, 342] on span "Work" at bounding box center [736, 342] width 87 height 10
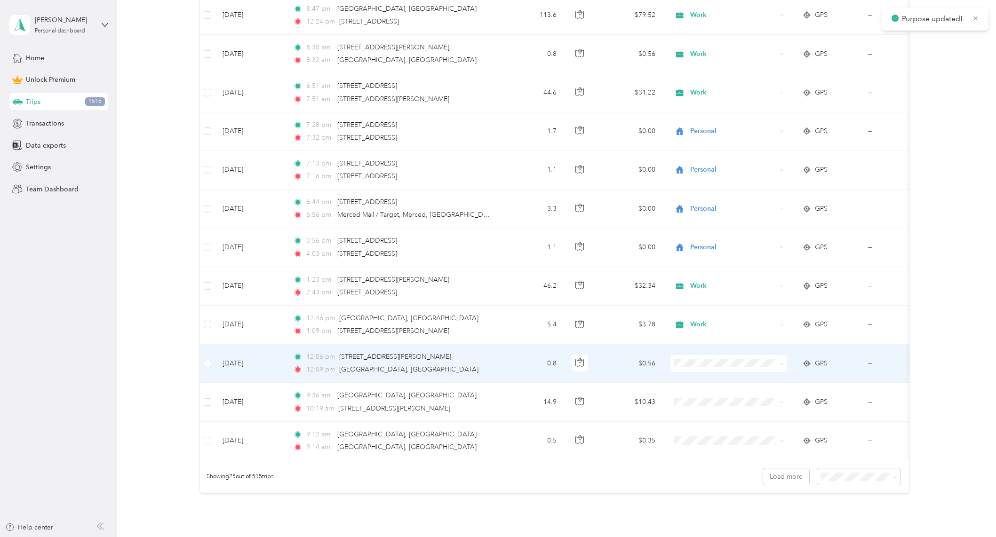
click at [700, 373] on li "Work" at bounding box center [728, 381] width 117 height 16
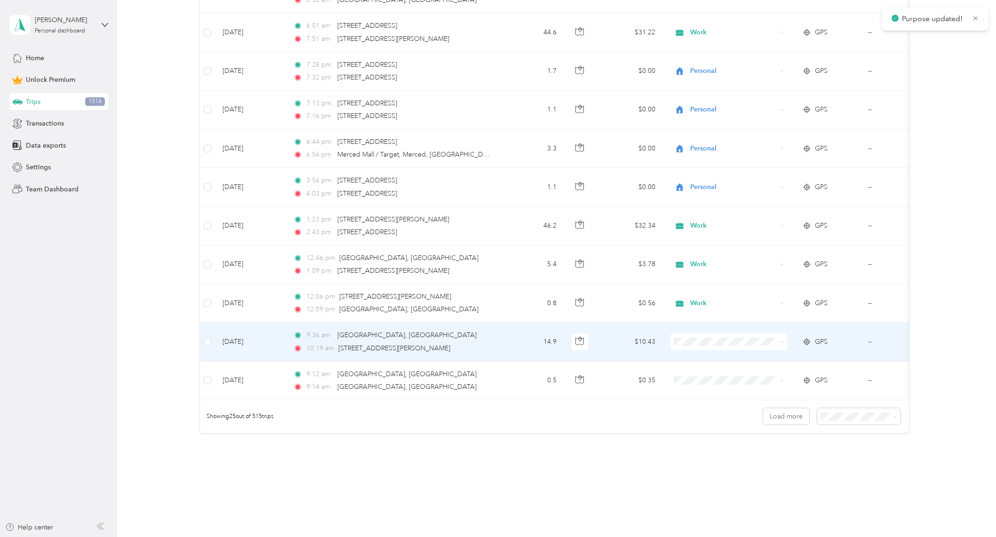
scroll to position [815, 0]
click at [697, 352] on span "Work" at bounding box center [736, 356] width 87 height 10
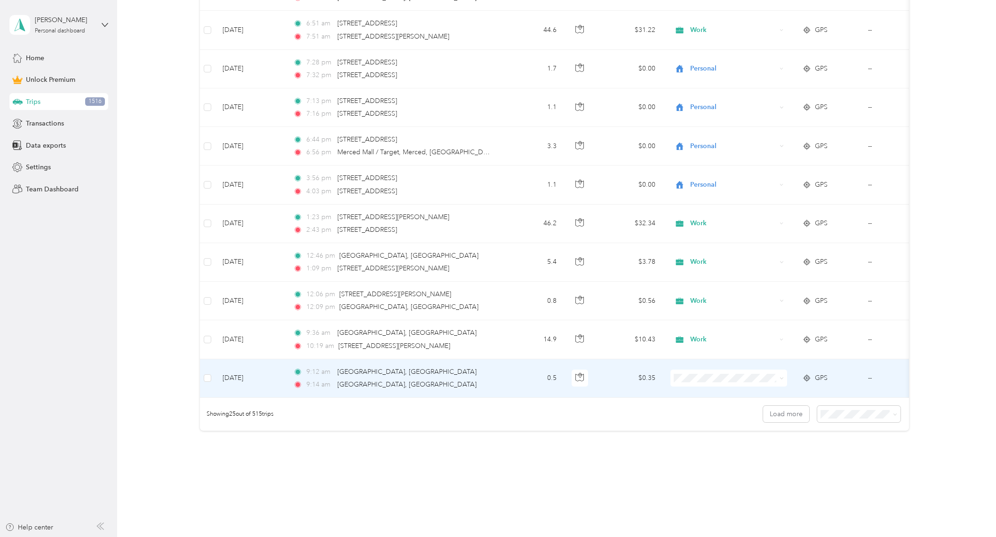
click at [711, 392] on span "Work" at bounding box center [736, 396] width 87 height 10
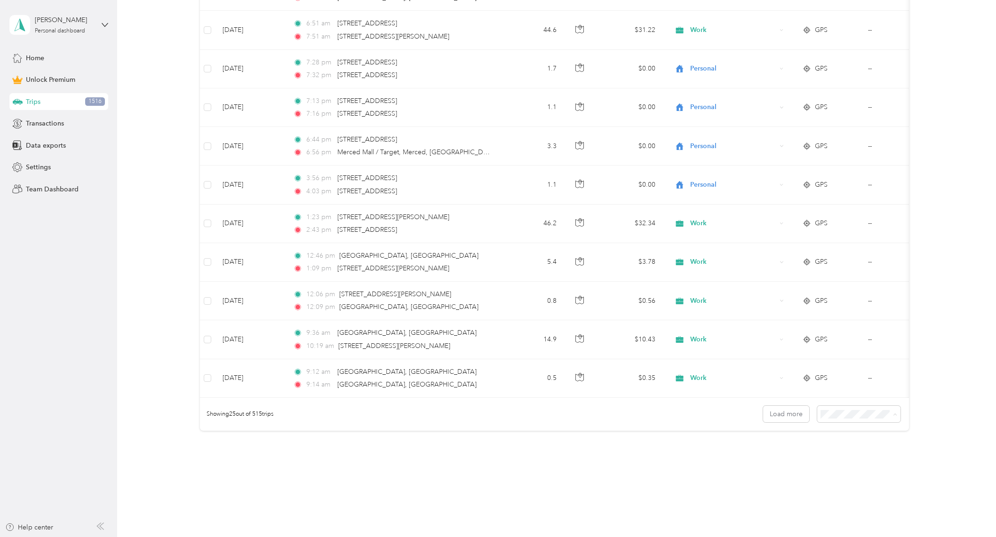
click at [844, 470] on span "100 per load" at bounding box center [841, 472] width 39 height 8
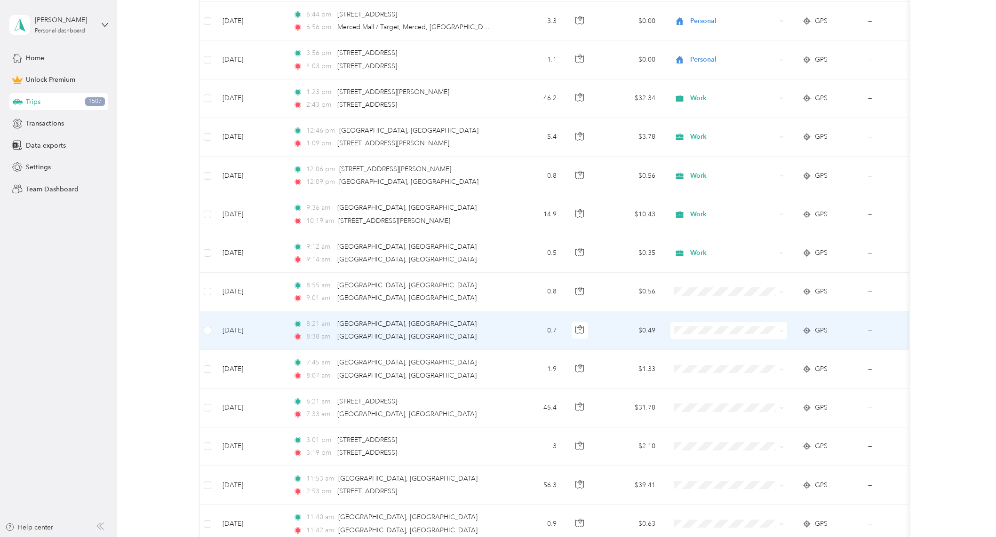
scroll to position [941, 0]
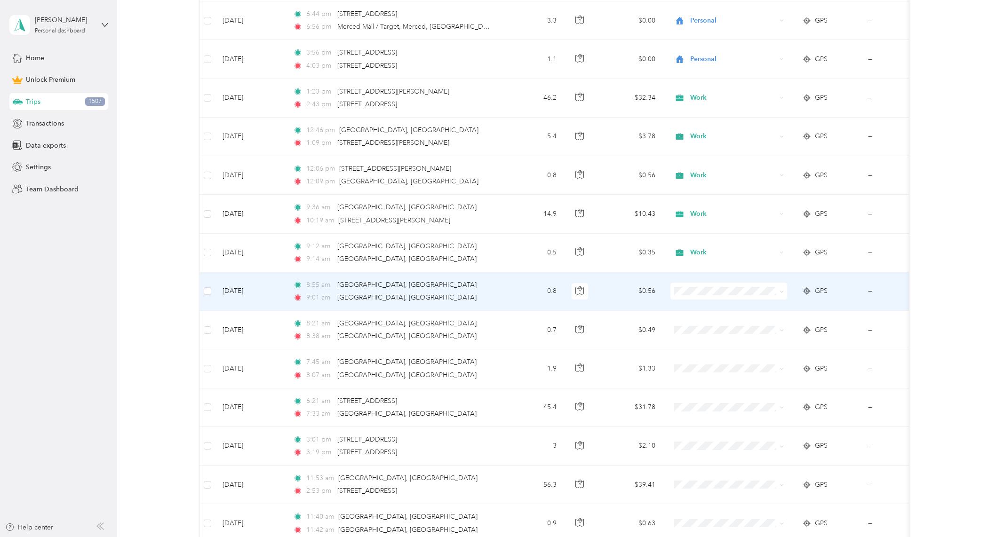
click at [698, 297] on span at bounding box center [728, 291] width 117 height 17
click at [706, 311] on span "Work" at bounding box center [736, 309] width 87 height 10
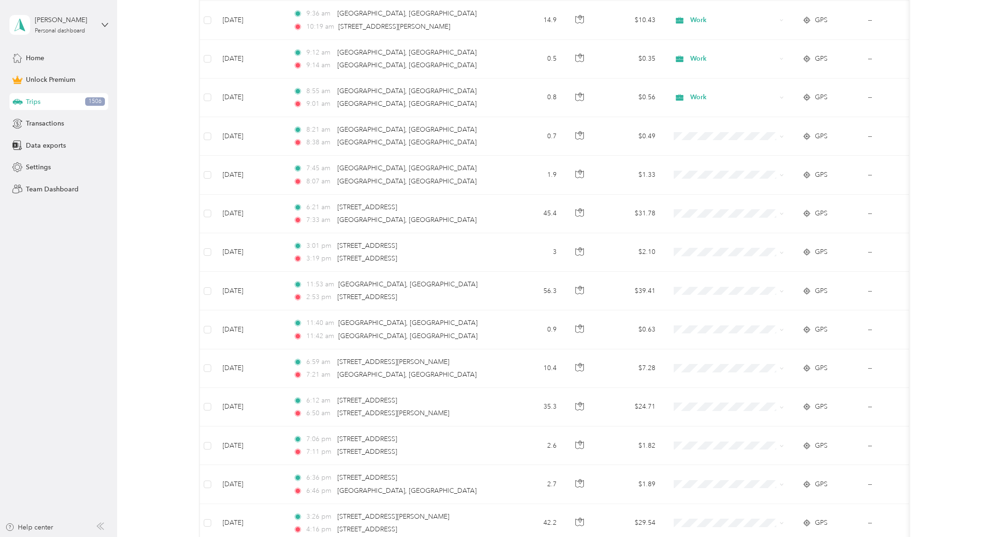
scroll to position [1129, 0]
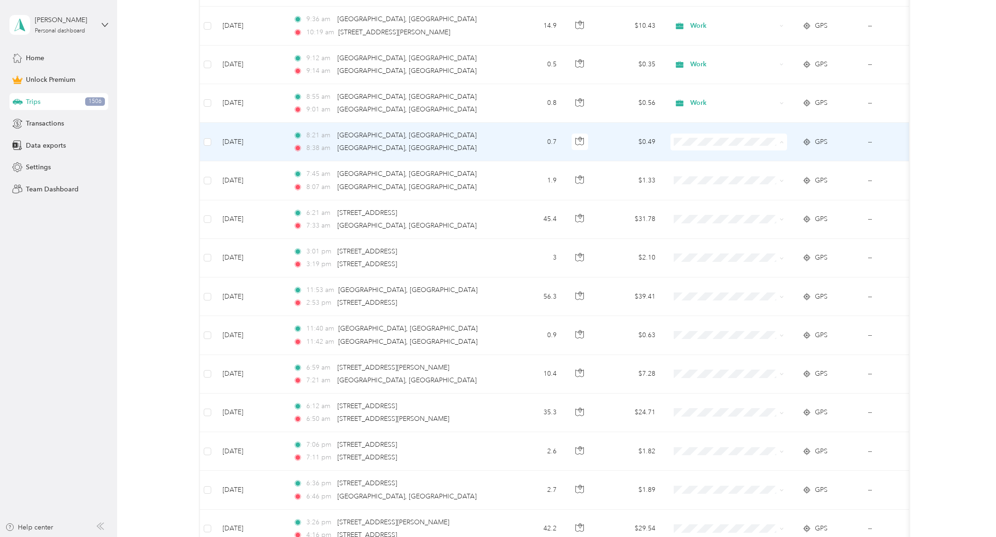
click at [707, 162] on li "Work" at bounding box center [728, 159] width 117 height 16
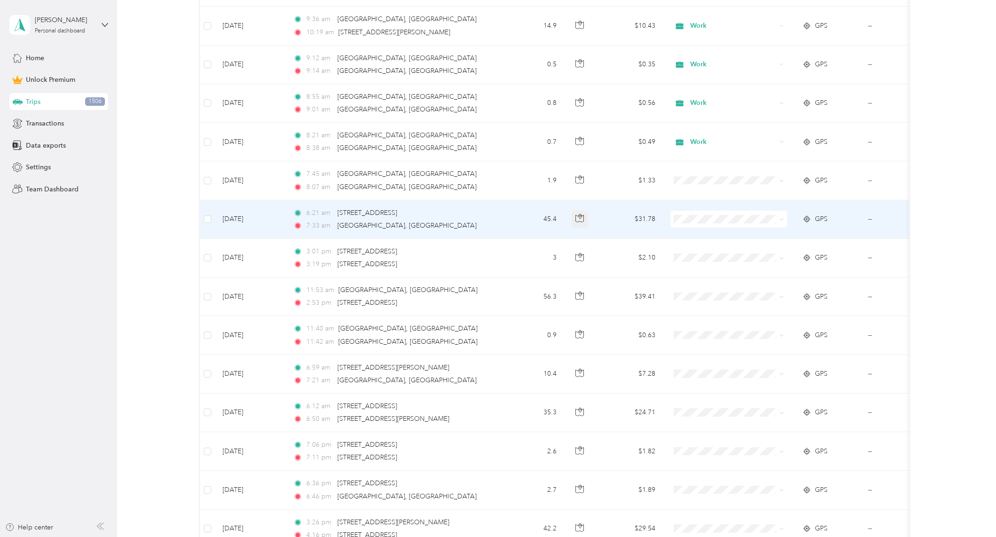
click at [576, 221] on icon "button" at bounding box center [579, 218] width 8 height 8
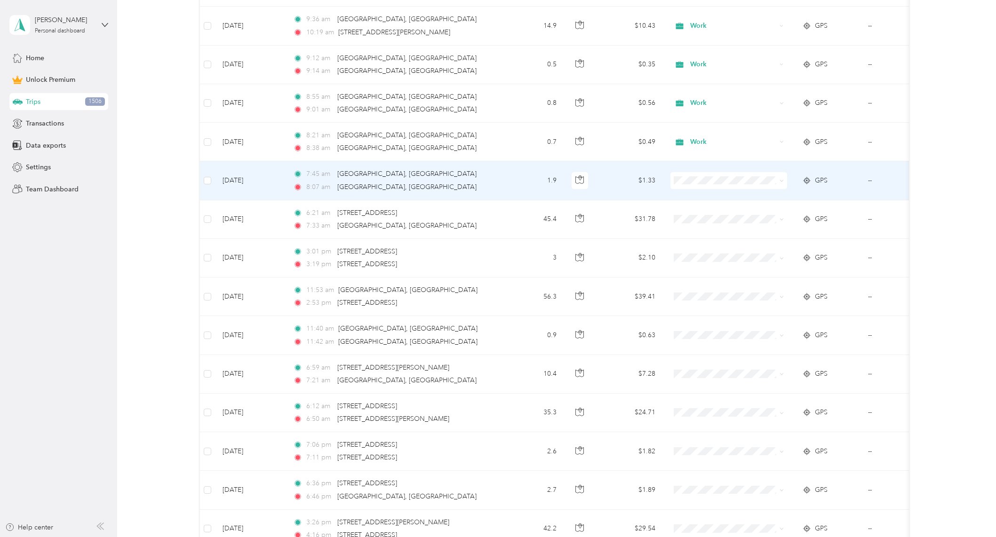
click at [713, 196] on span "Work" at bounding box center [736, 198] width 87 height 10
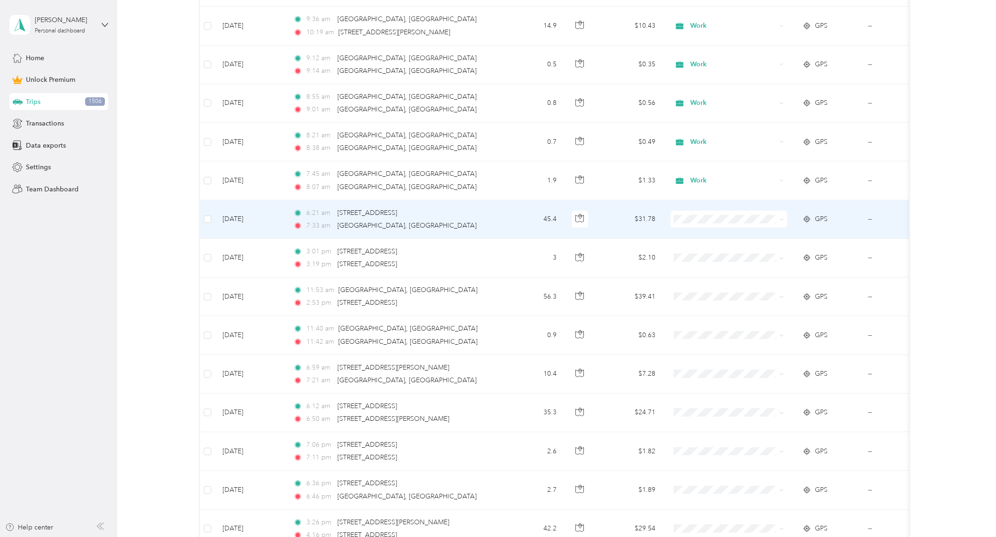
click at [706, 213] on span at bounding box center [728, 219] width 117 height 17
click at [715, 233] on span "Work" at bounding box center [736, 237] width 87 height 10
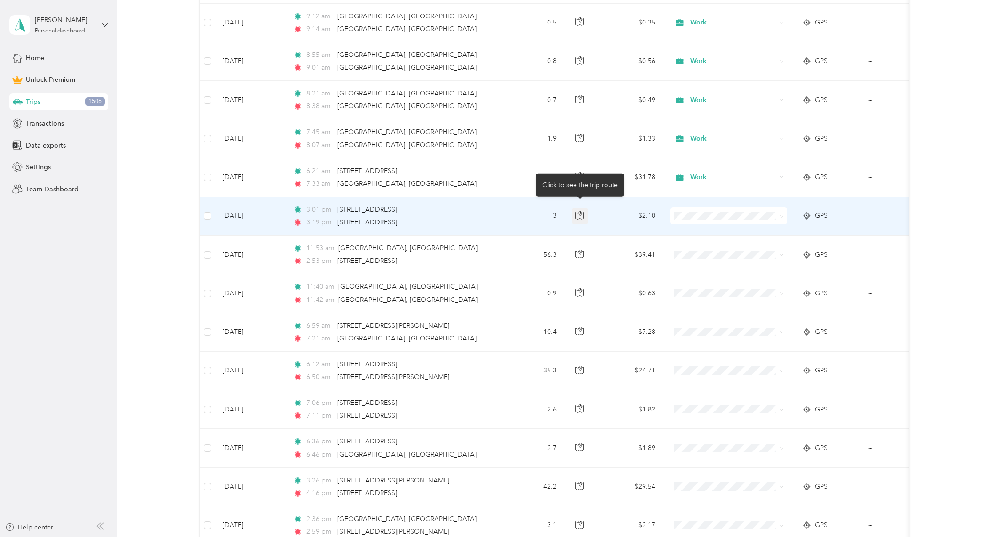
scroll to position [1176, 0]
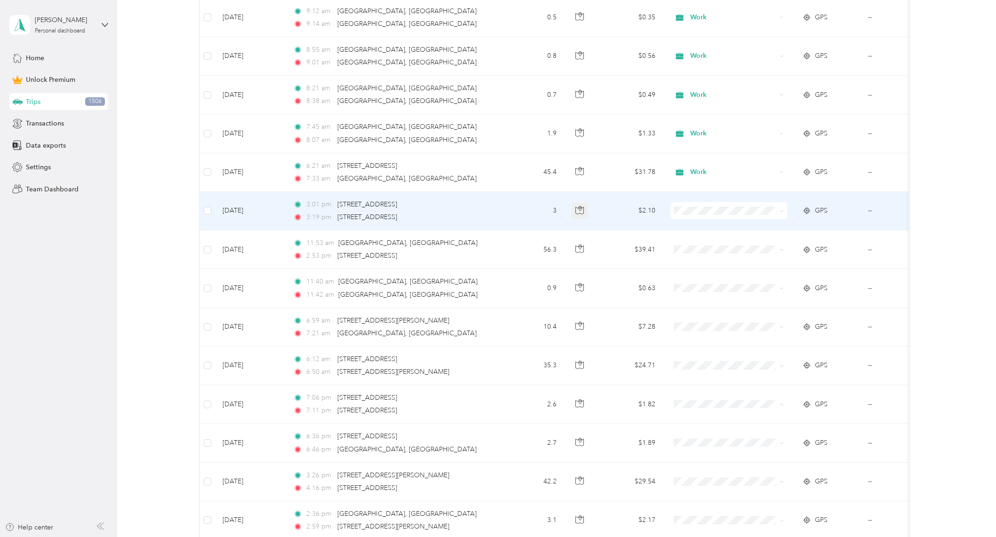
click at [581, 211] on icon "button" at bounding box center [579, 210] width 8 height 8
click at [707, 243] on span "Personal" at bounding box center [736, 243] width 87 height 10
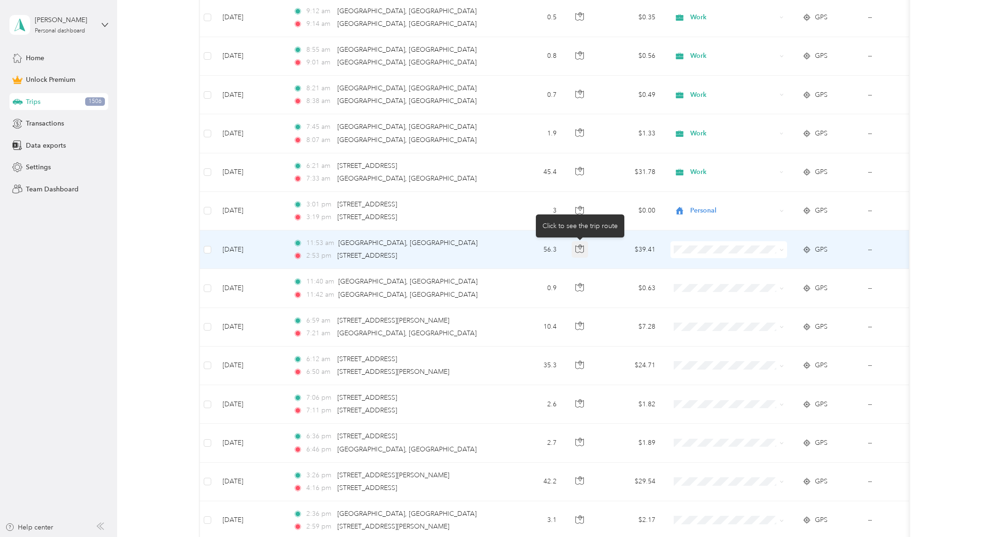
click at [585, 248] on button "button" at bounding box center [580, 249] width 17 height 17
click at [701, 268] on span "Work" at bounding box center [736, 268] width 87 height 10
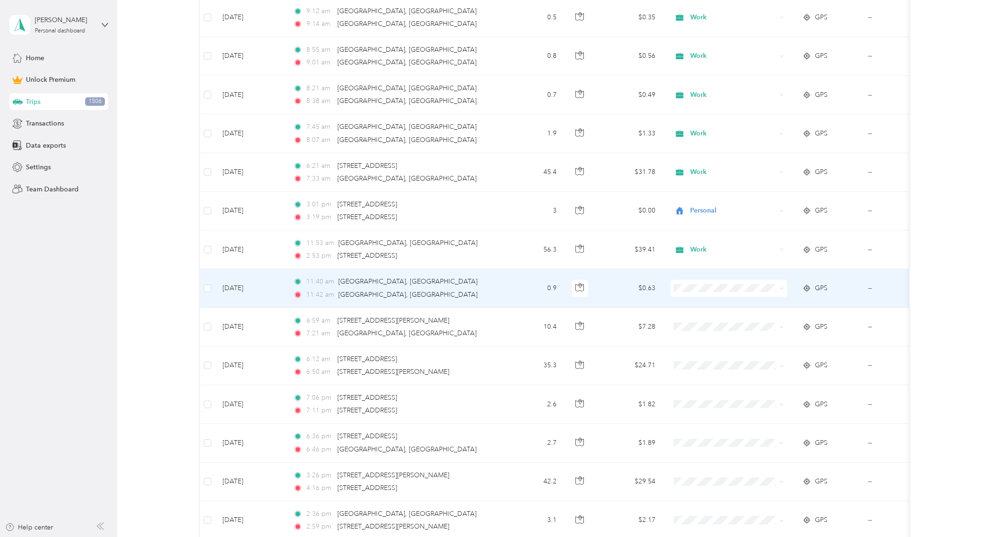
click at [705, 308] on span "Work" at bounding box center [736, 306] width 87 height 10
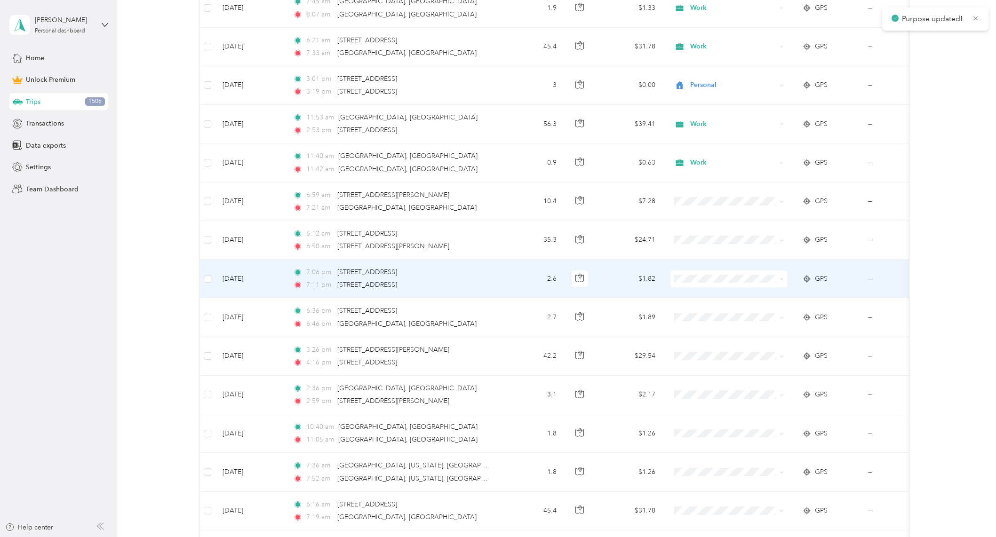
scroll to position [1317, 0]
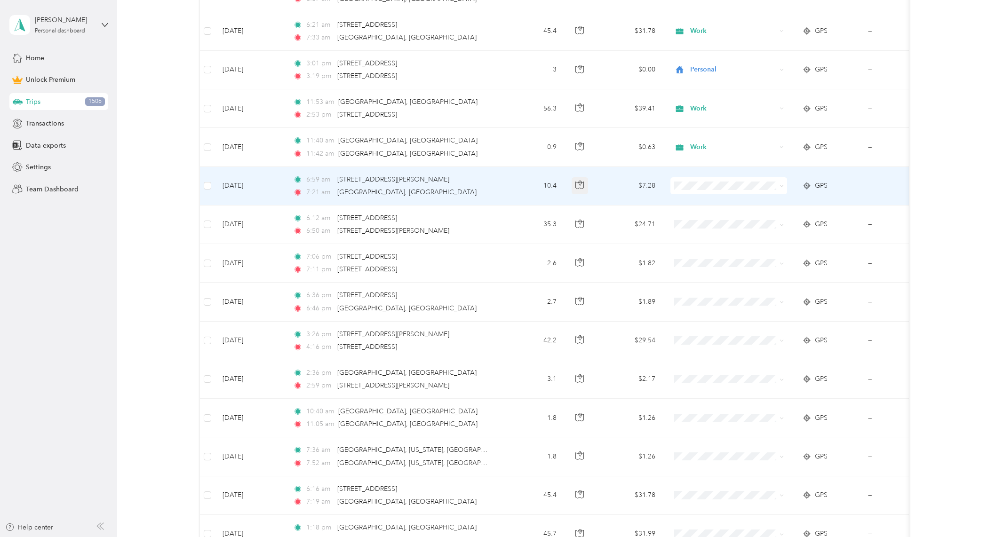
click at [580, 190] on button "button" at bounding box center [580, 185] width 17 height 17
click at [703, 204] on span "Work" at bounding box center [736, 204] width 87 height 10
